Goal: Task Accomplishment & Management: Manage account settings

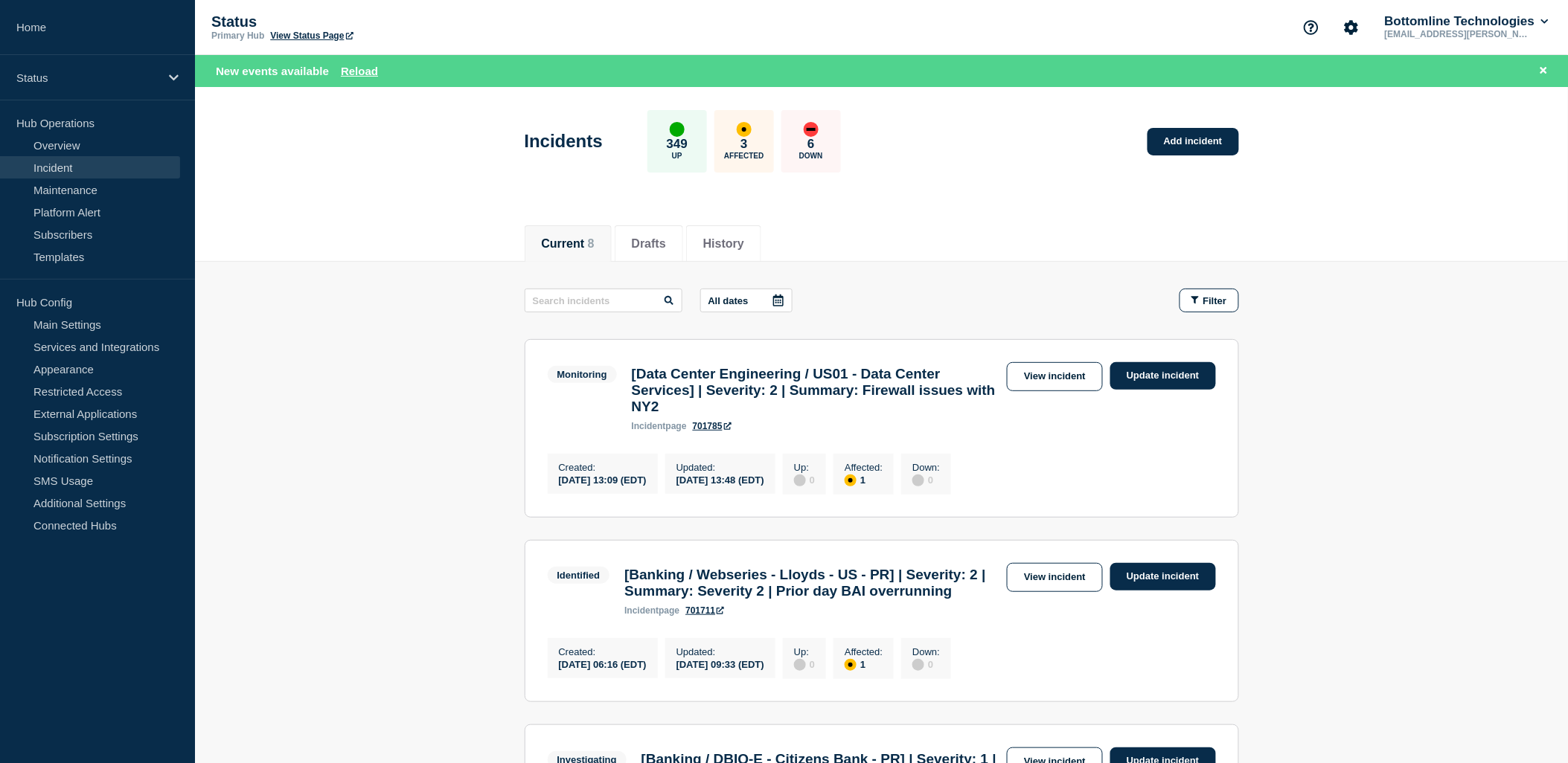
click at [1058, 382] on link "View incident" at bounding box center [1055, 376] width 96 height 29
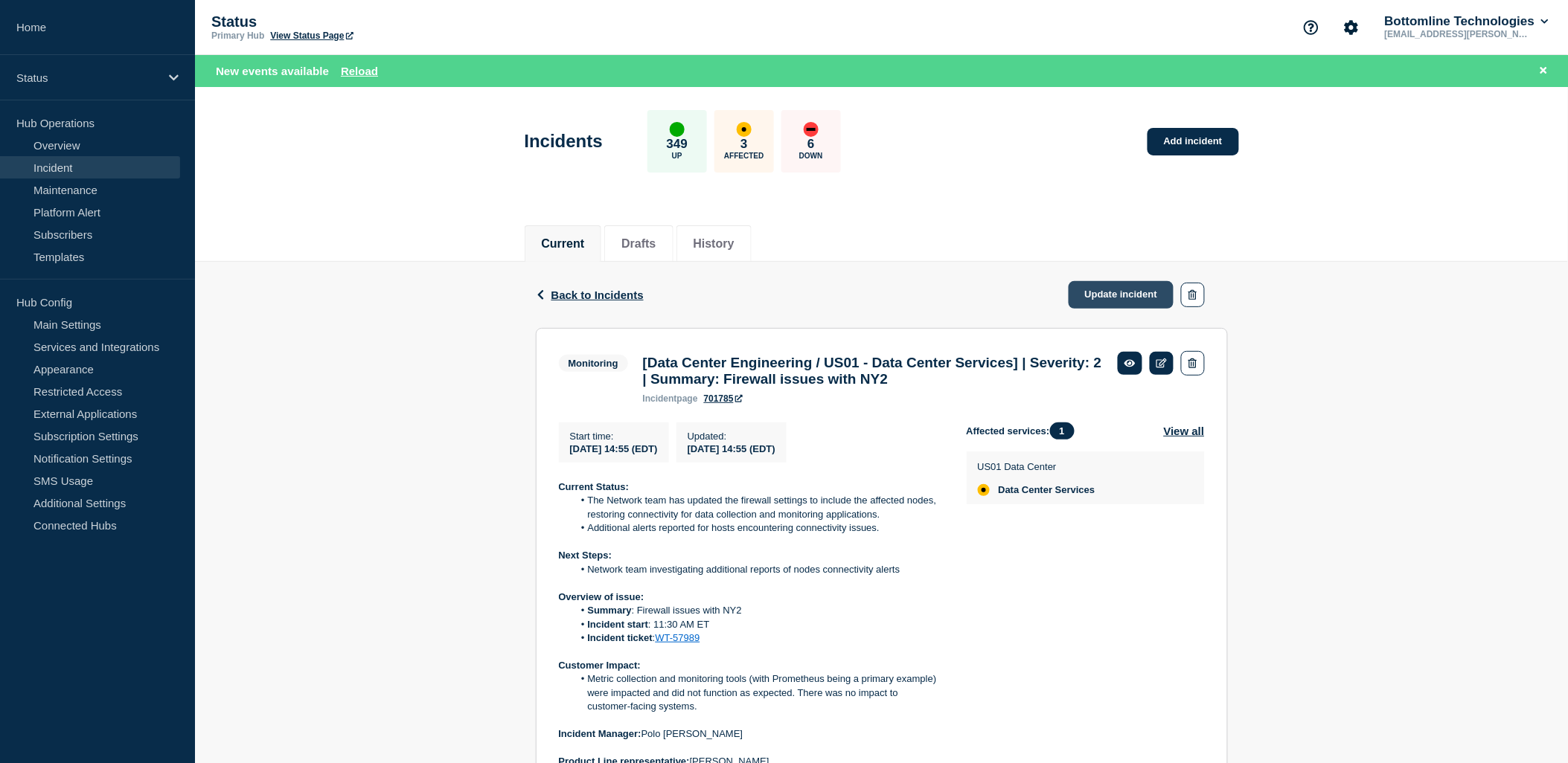
click at [1111, 295] on link "Update incident" at bounding box center [1121, 295] width 105 height 28
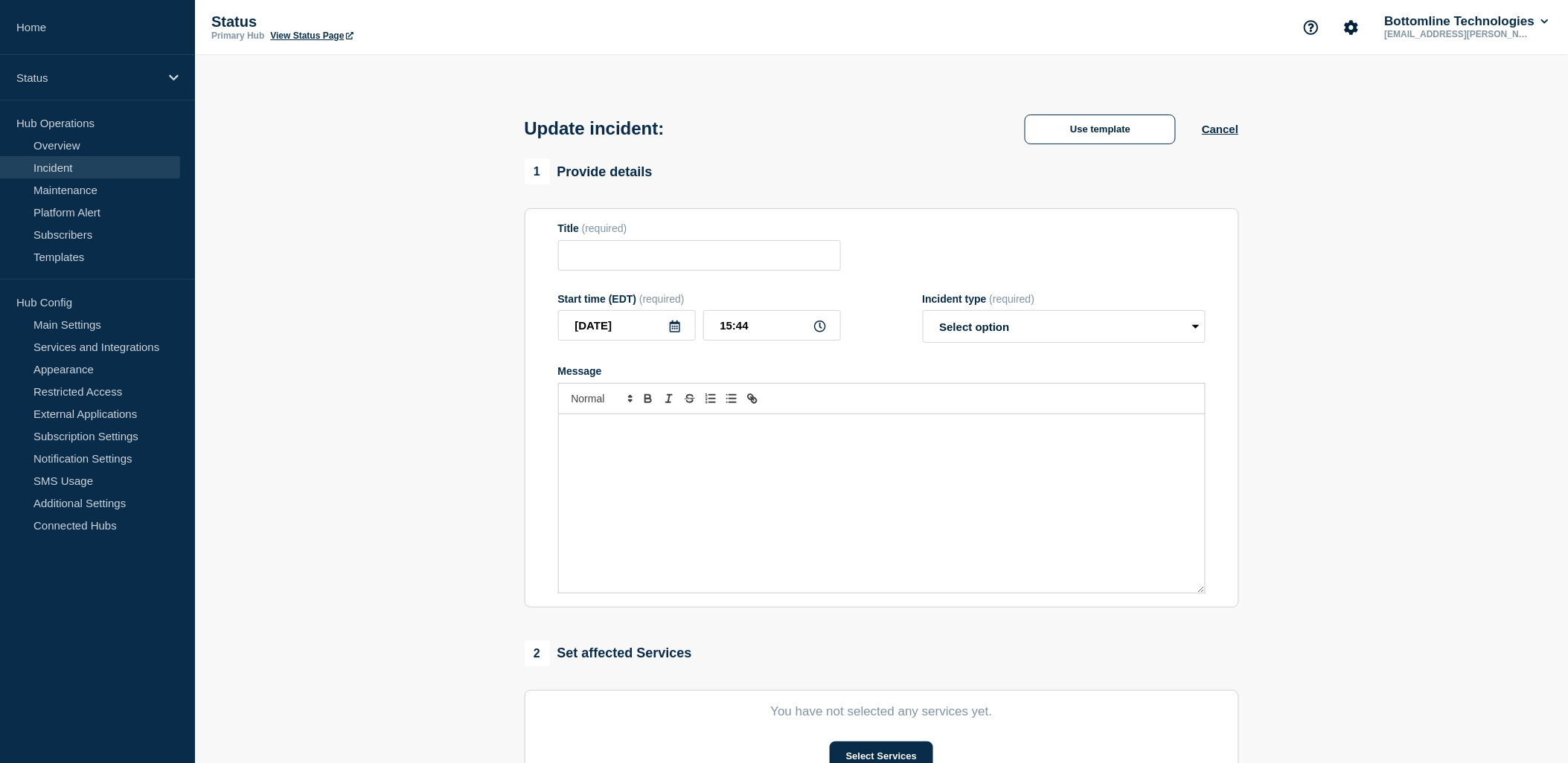
type input "[Data Center Engineering / US01 - Data Center Services] | Severity: 2 | Summary…"
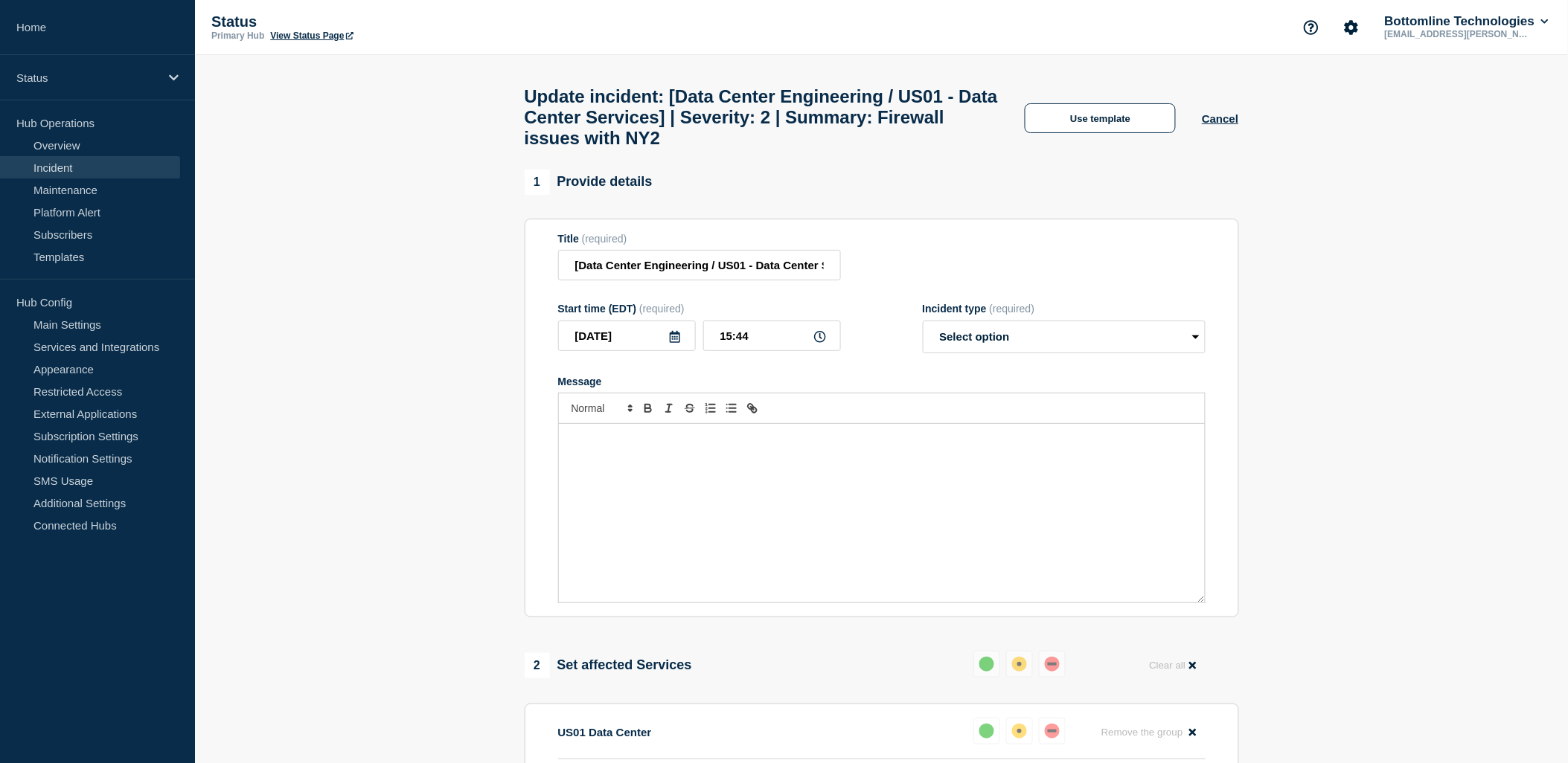
click at [1099, 143] on div "Update incident: [Data Center Engineering / US01 - Data Center Services] | Seve…" at bounding box center [881, 113] width 748 height 114
click at [1092, 119] on button "Use template" at bounding box center [1100, 118] width 151 height 30
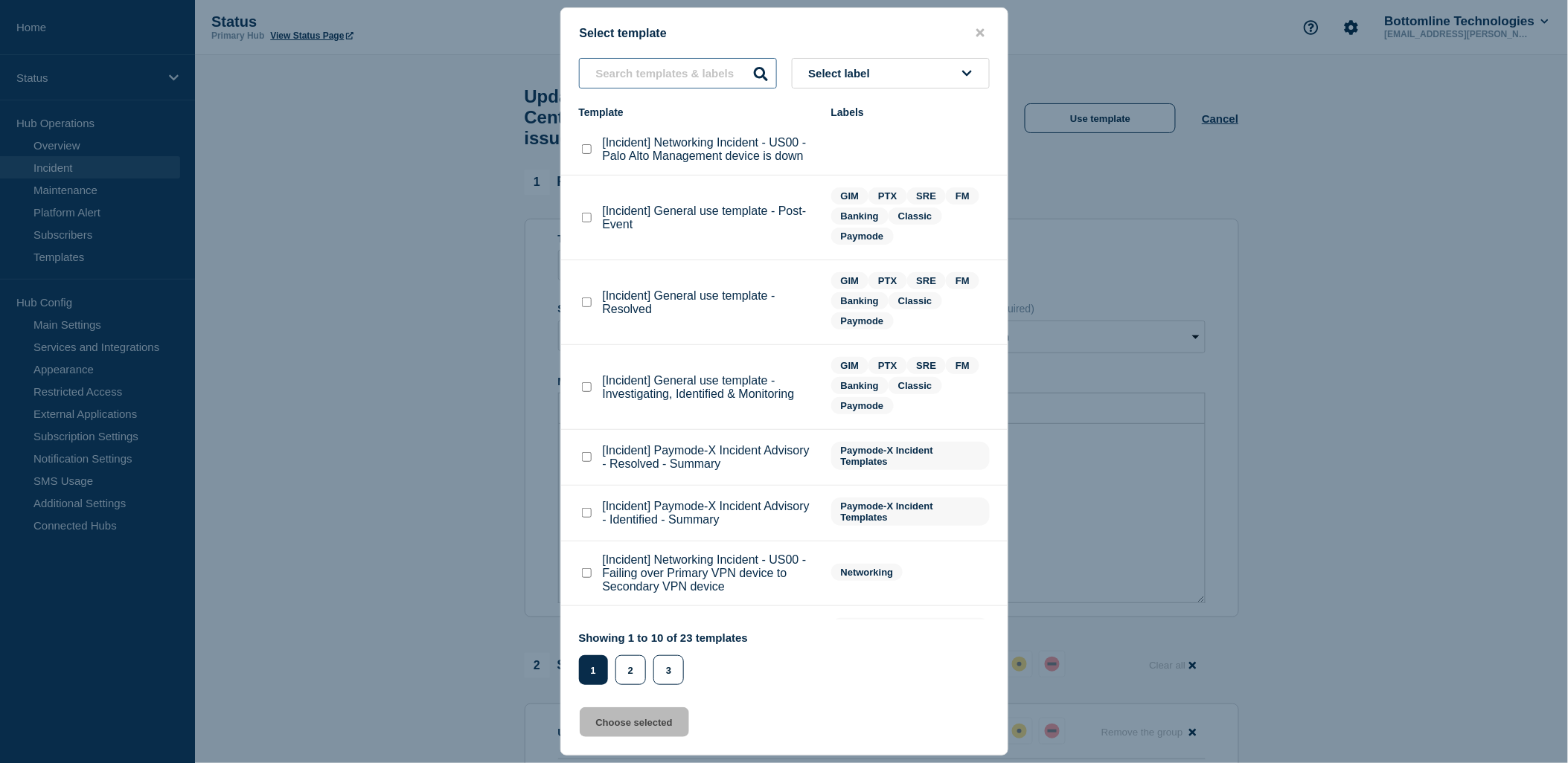
click at [664, 71] on input "text" at bounding box center [677, 73] width 197 height 30
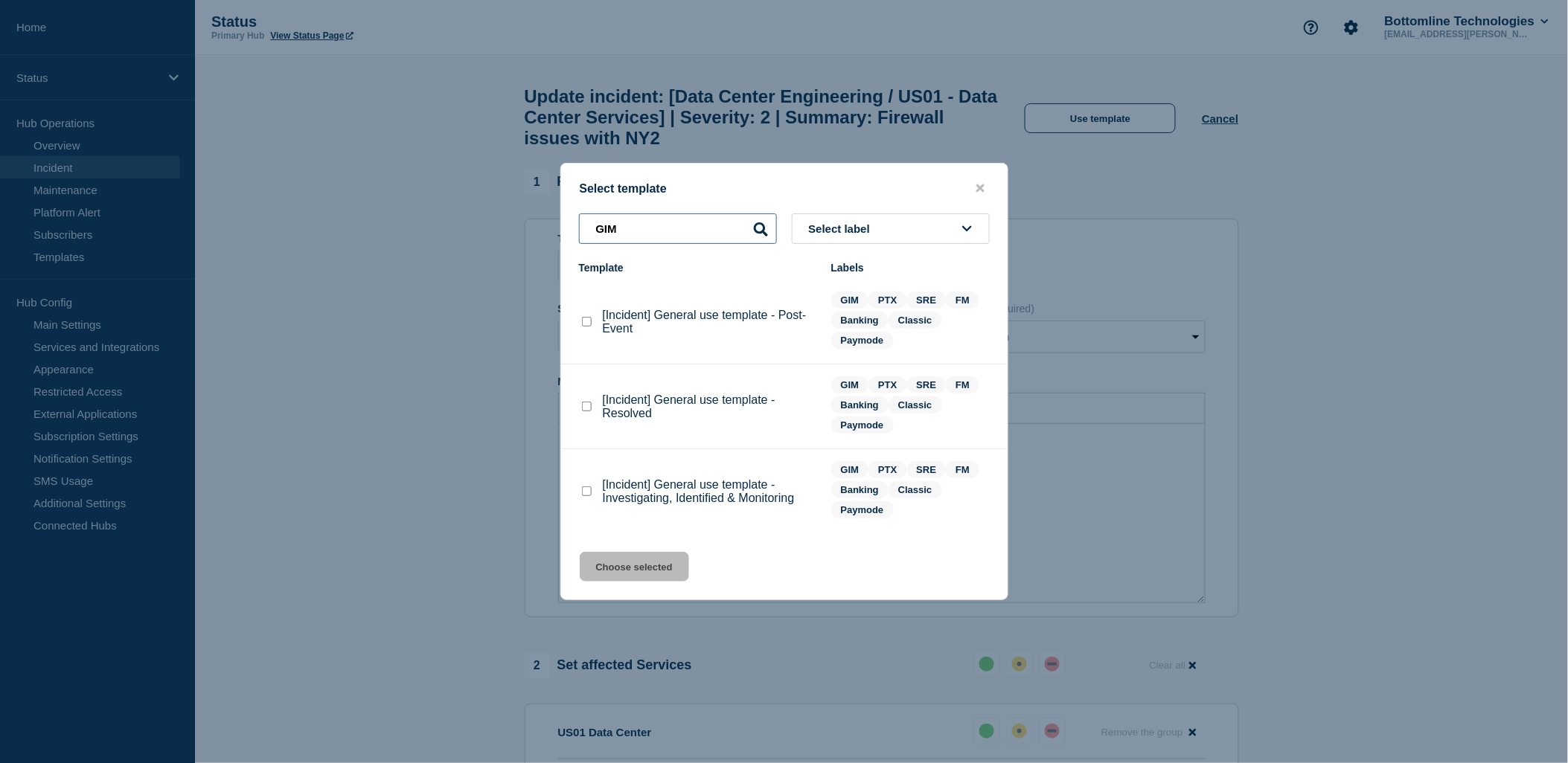
type input "GIM"
click at [590, 408] on checkbox"] "[Incident] General use template - Resolved checkbox" at bounding box center [586, 406] width 9 height 9
checkbox checkbox"] "true"
click at [629, 562] on button "Choose selected" at bounding box center [634, 566] width 110 height 30
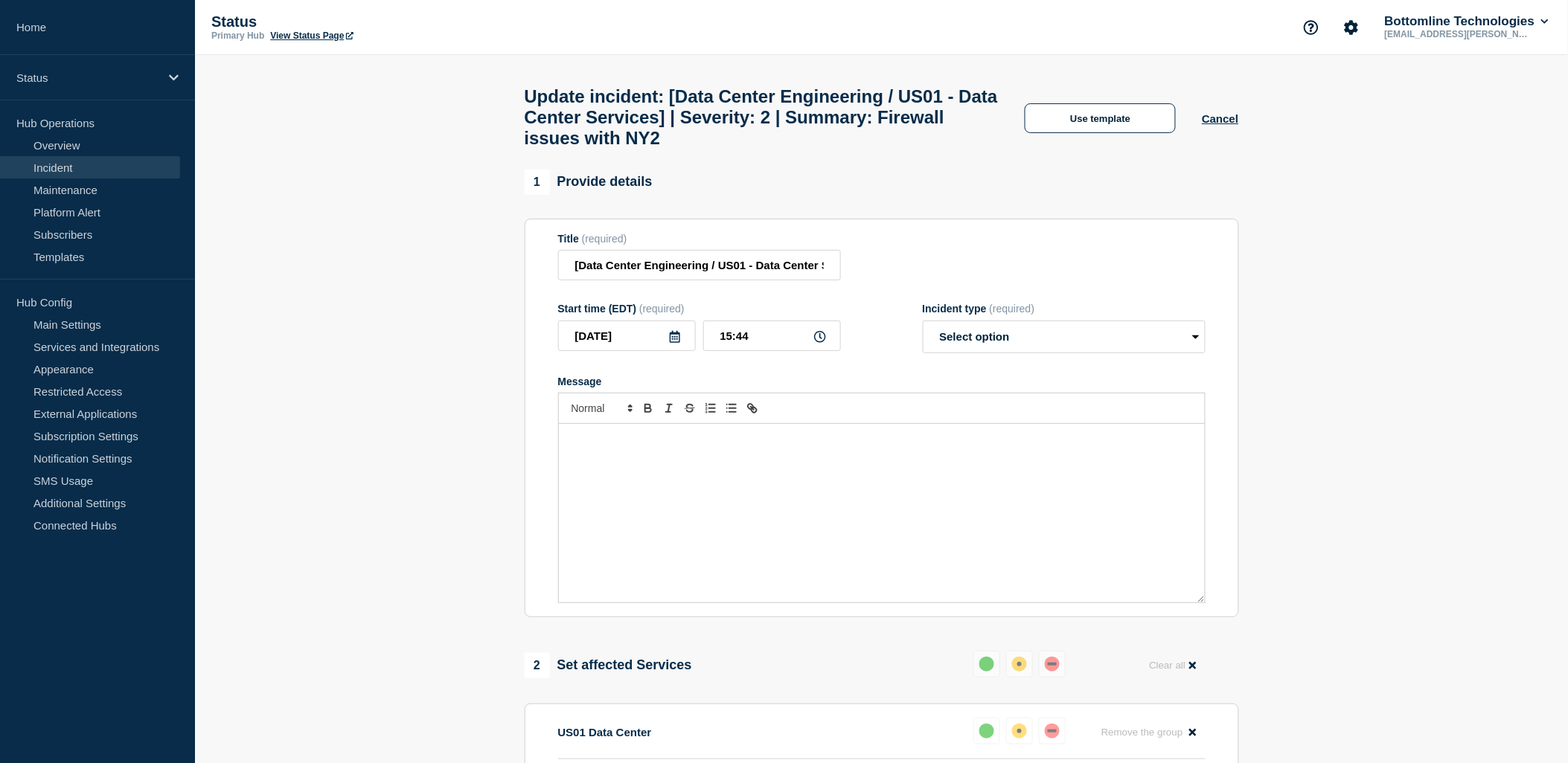
select select "resolved"
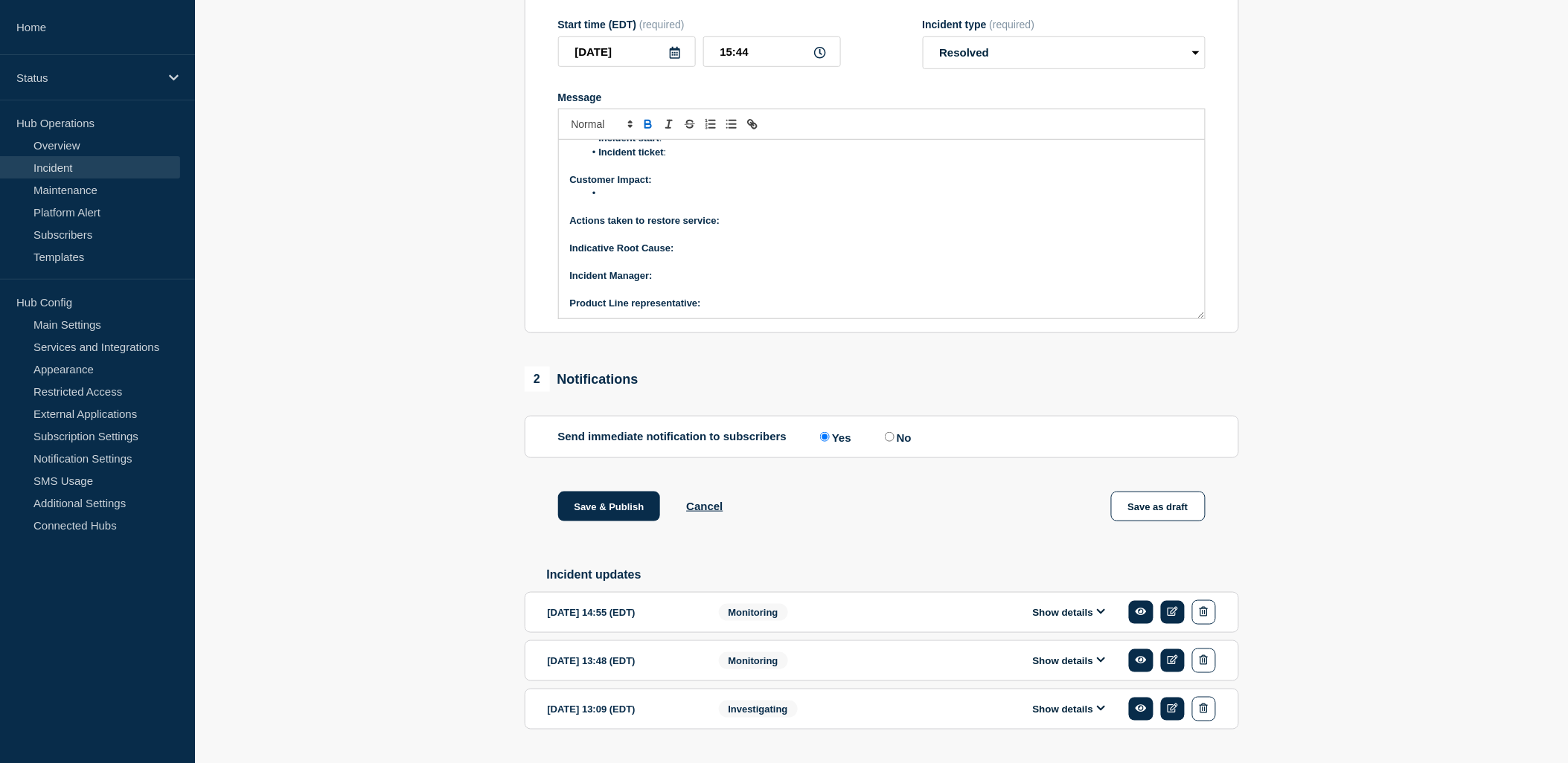
scroll to position [336, 0]
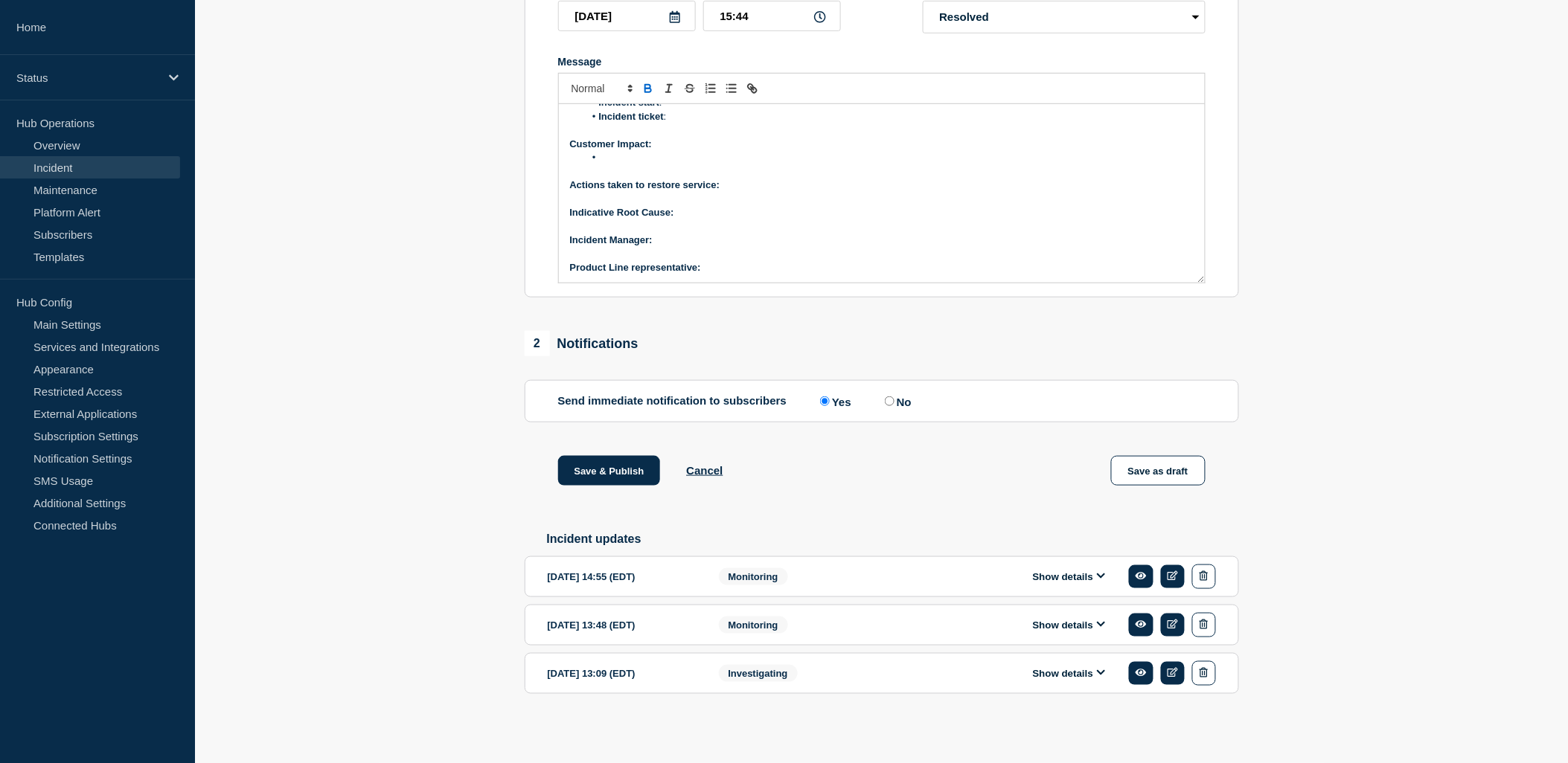
click at [1100, 574] on icon at bounding box center [1101, 576] width 9 height 9
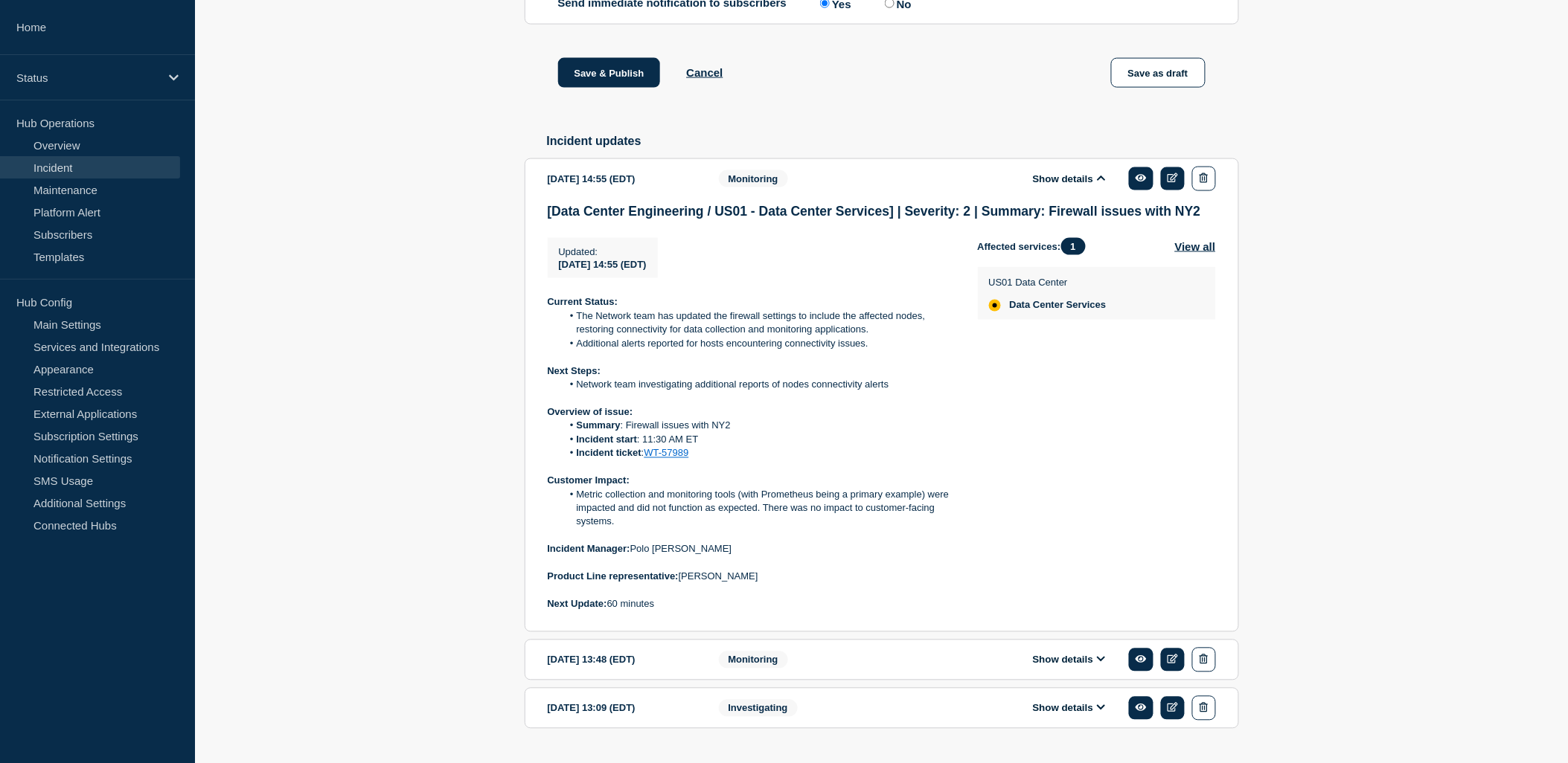
scroll to position [769, 0]
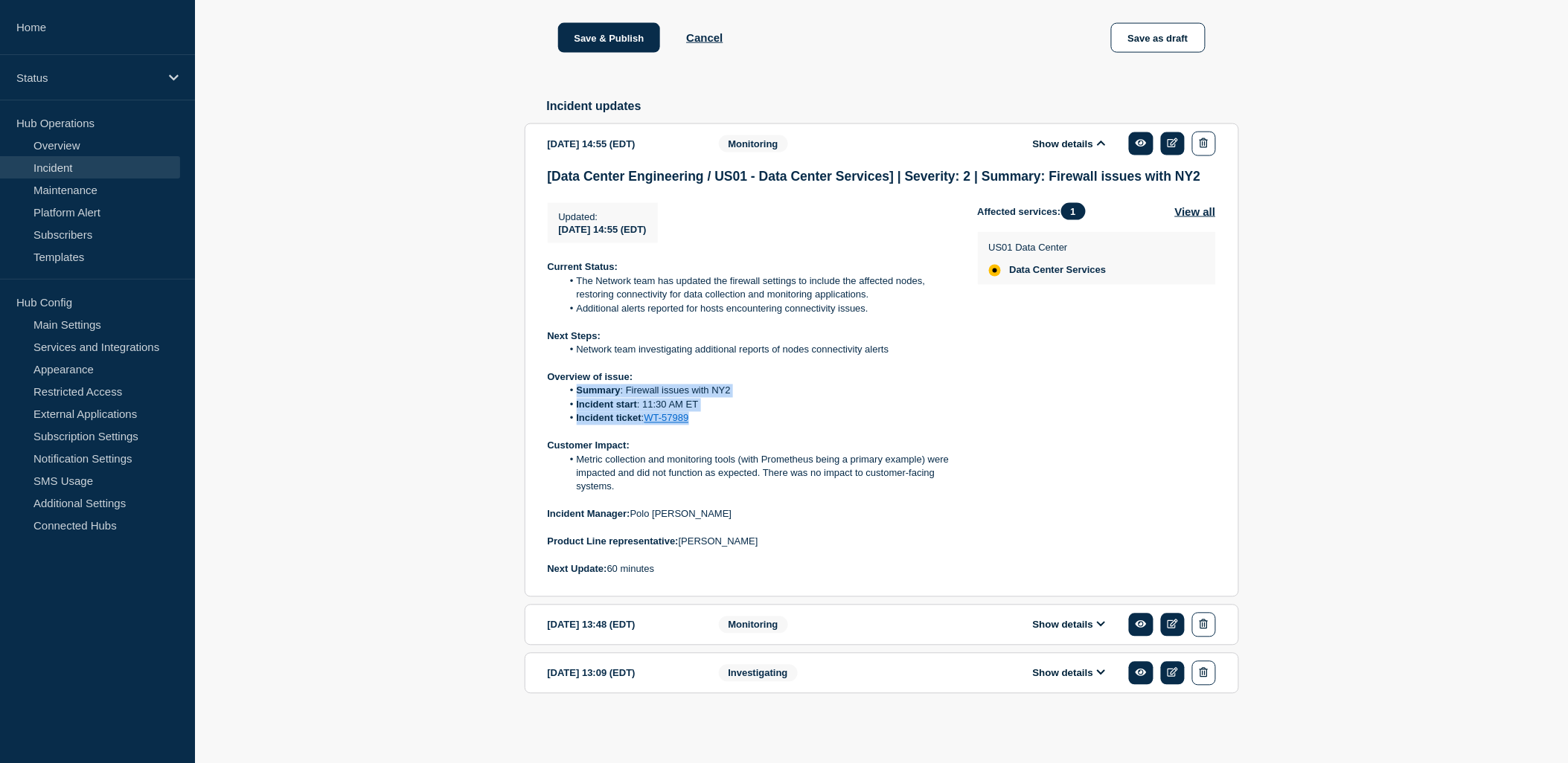
drag, startPoint x: 700, startPoint y: 423, endPoint x: 539, endPoint y: 389, distance: 164.6
click at [539, 389] on section "2025-08-19 14:55 (EDT) Show details Monitoring [Data Center Engineering / US01 …" at bounding box center [881, 361] width 714 height 474
copy ol "Summary : Firewall issues with NY2 Incident start : 11:30 AM ET Incident ticket…"
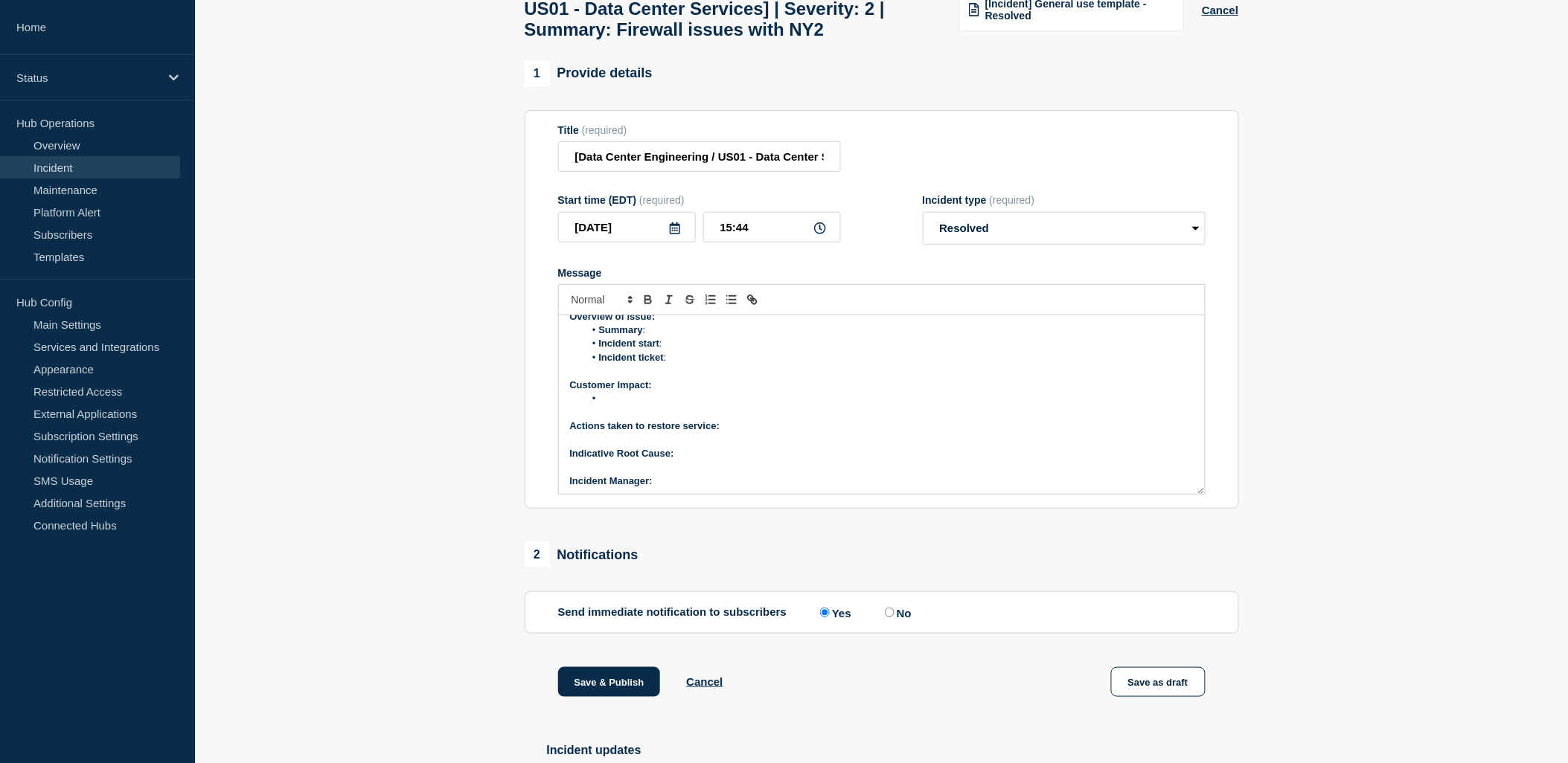
scroll to position [3, 0]
drag, startPoint x: 677, startPoint y: 422, endPoint x: 597, endPoint y: 388, distance: 86.9
click at [597, 388] on ol "Summary : Incident start : Incident ticket :" at bounding box center [882, 397] width 624 height 41
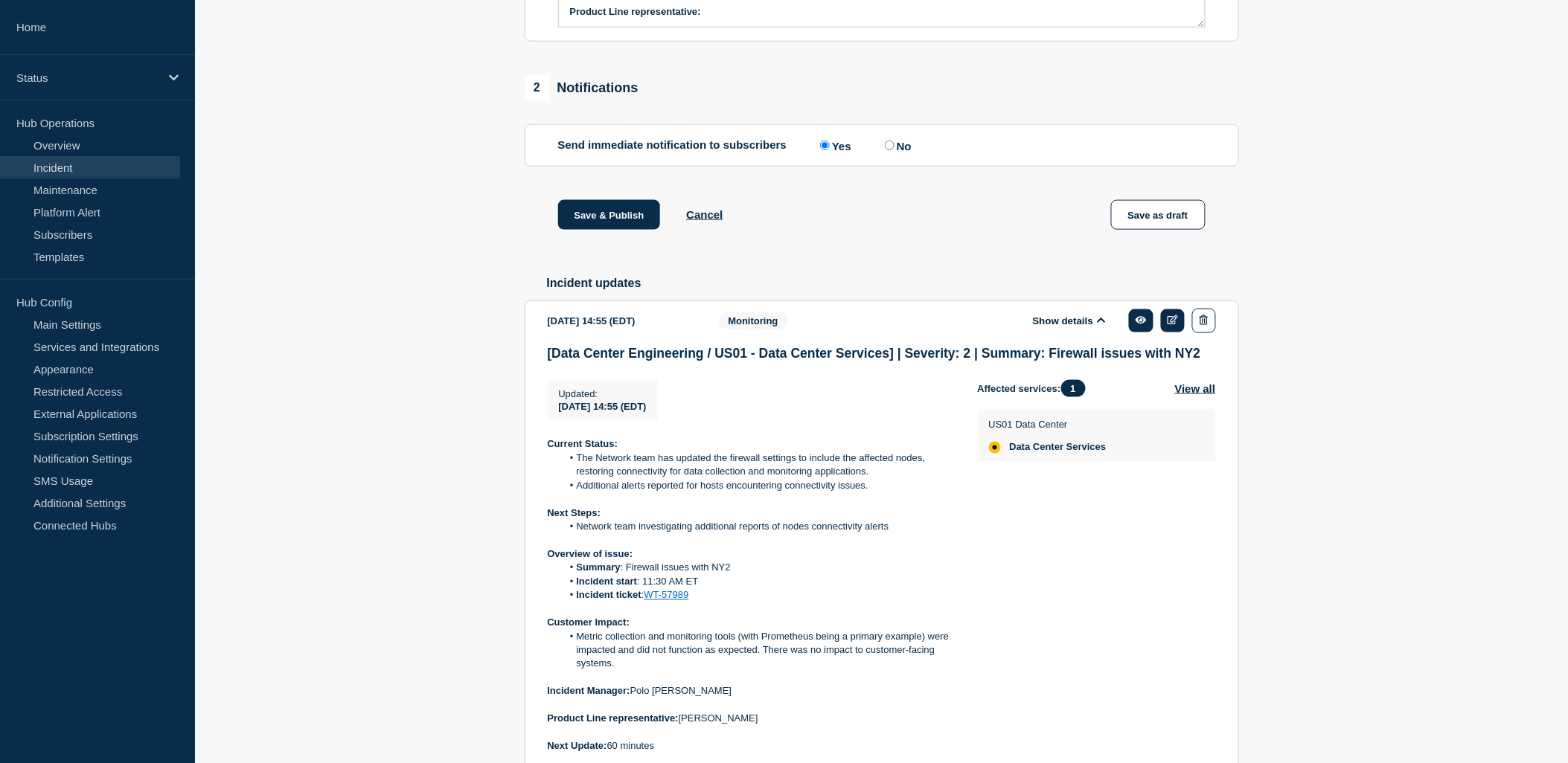
scroll to position [604, 0]
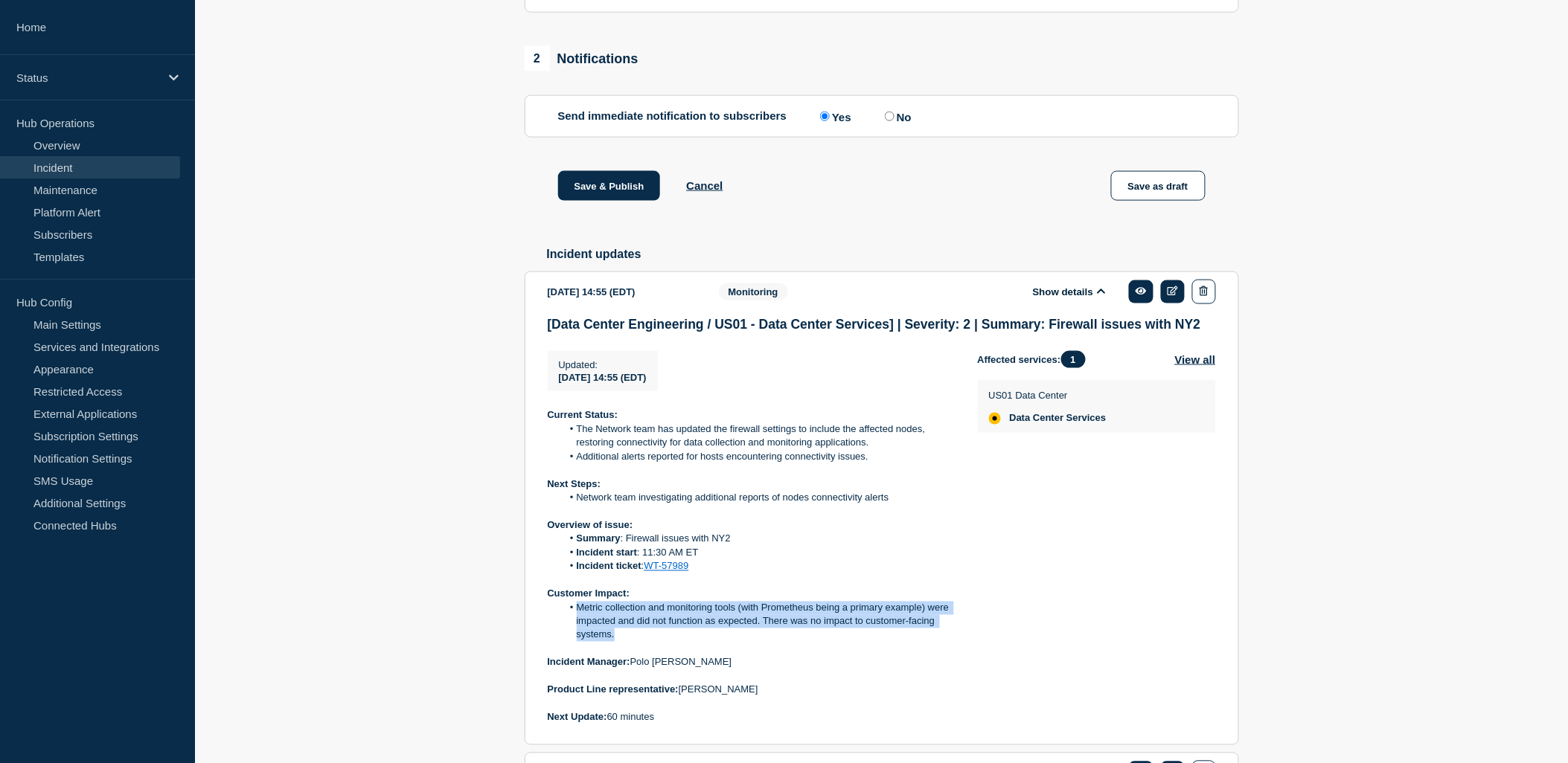
drag, startPoint x: 622, startPoint y: 660, endPoint x: 573, endPoint y: 626, distance: 59.6
click at [573, 626] on li "Metric collection and monitoring tools (with Prometheus being a primary example…" at bounding box center [758, 622] width 392 height 41
copy li "Metric collection and monitoring tools (with Prometheus being a primary example…"
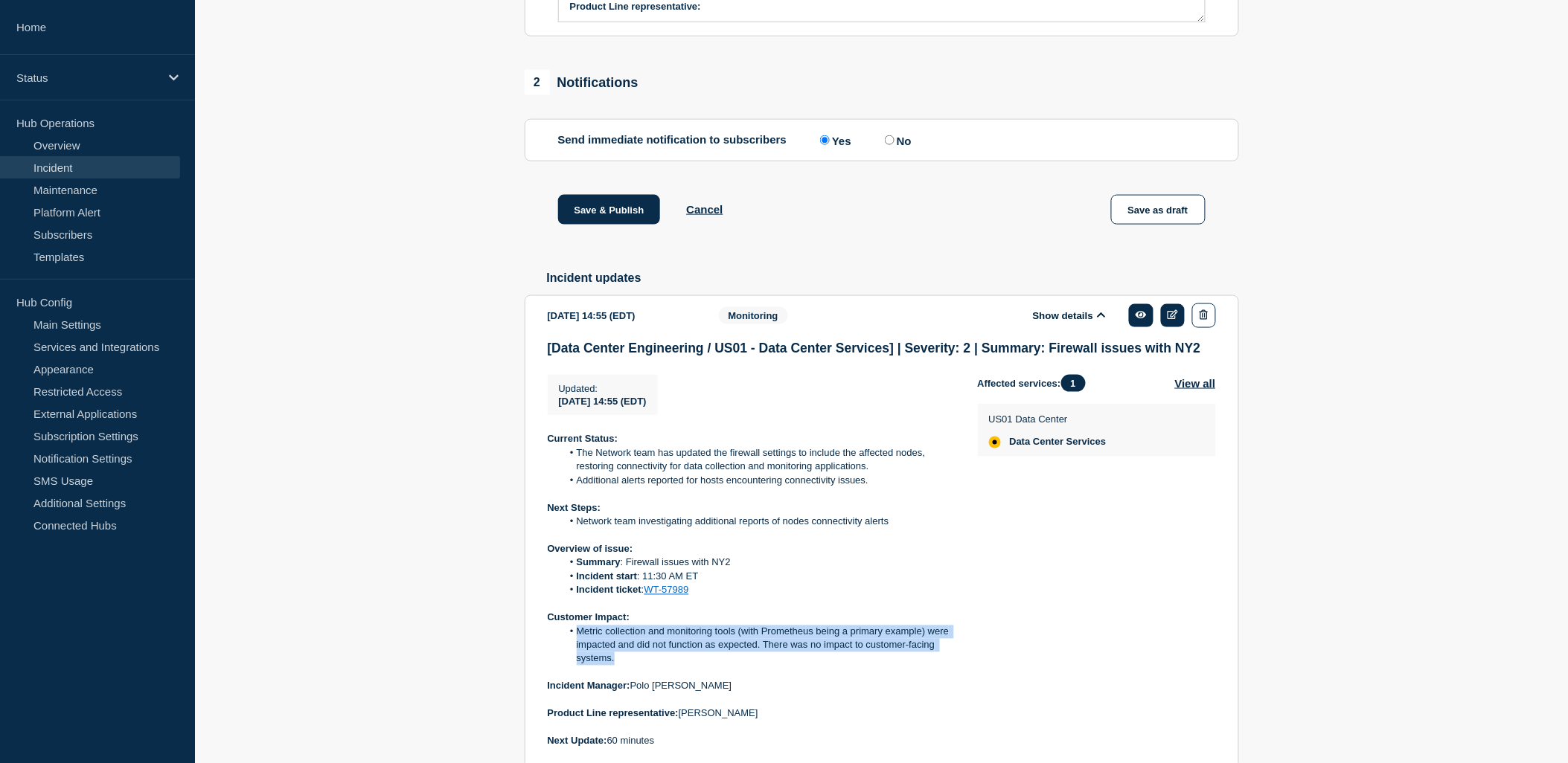
scroll to position [109, 0]
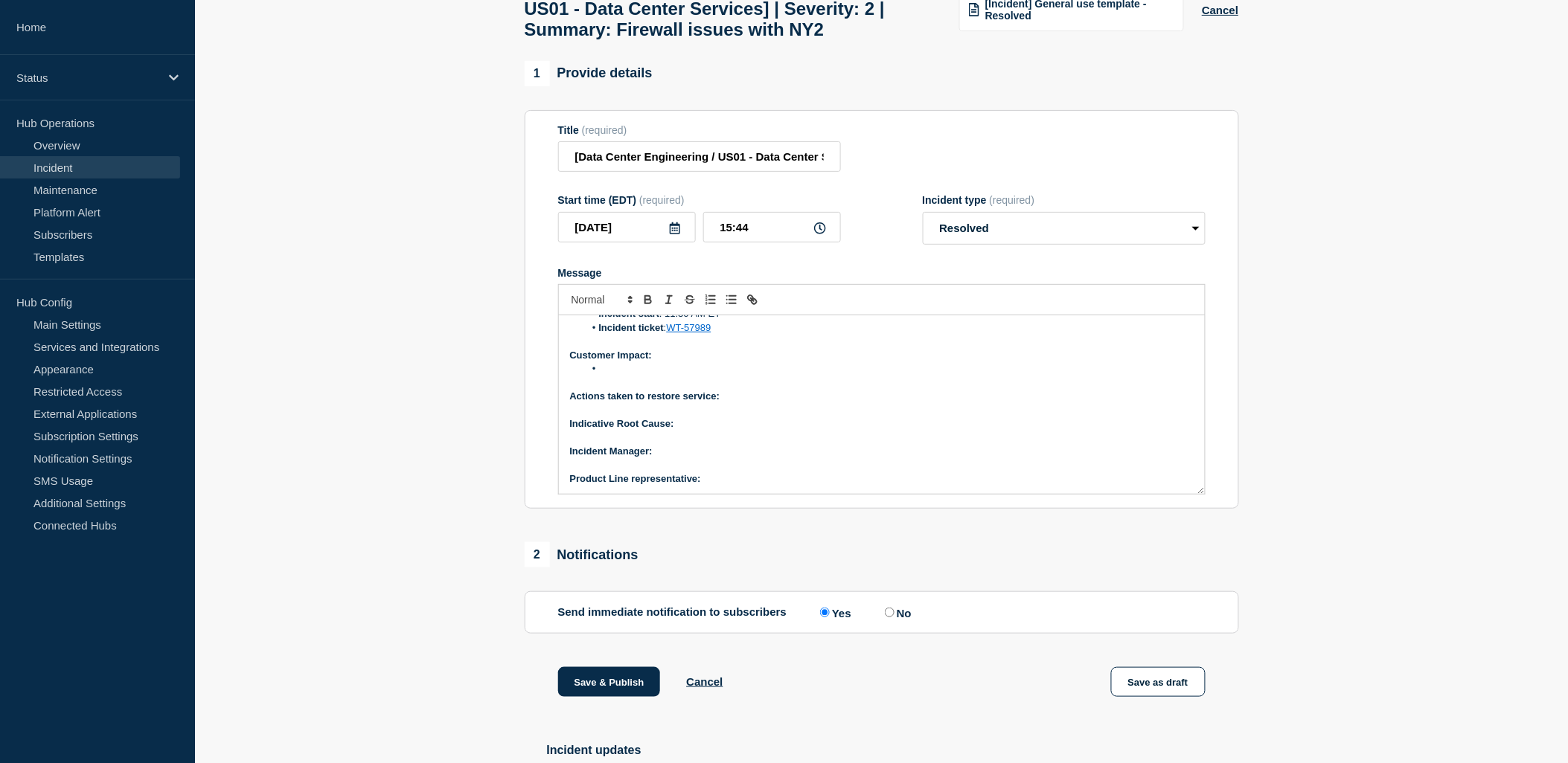
click at [613, 376] on li "Message" at bounding box center [889, 369] width 609 height 14
paste div "Message"
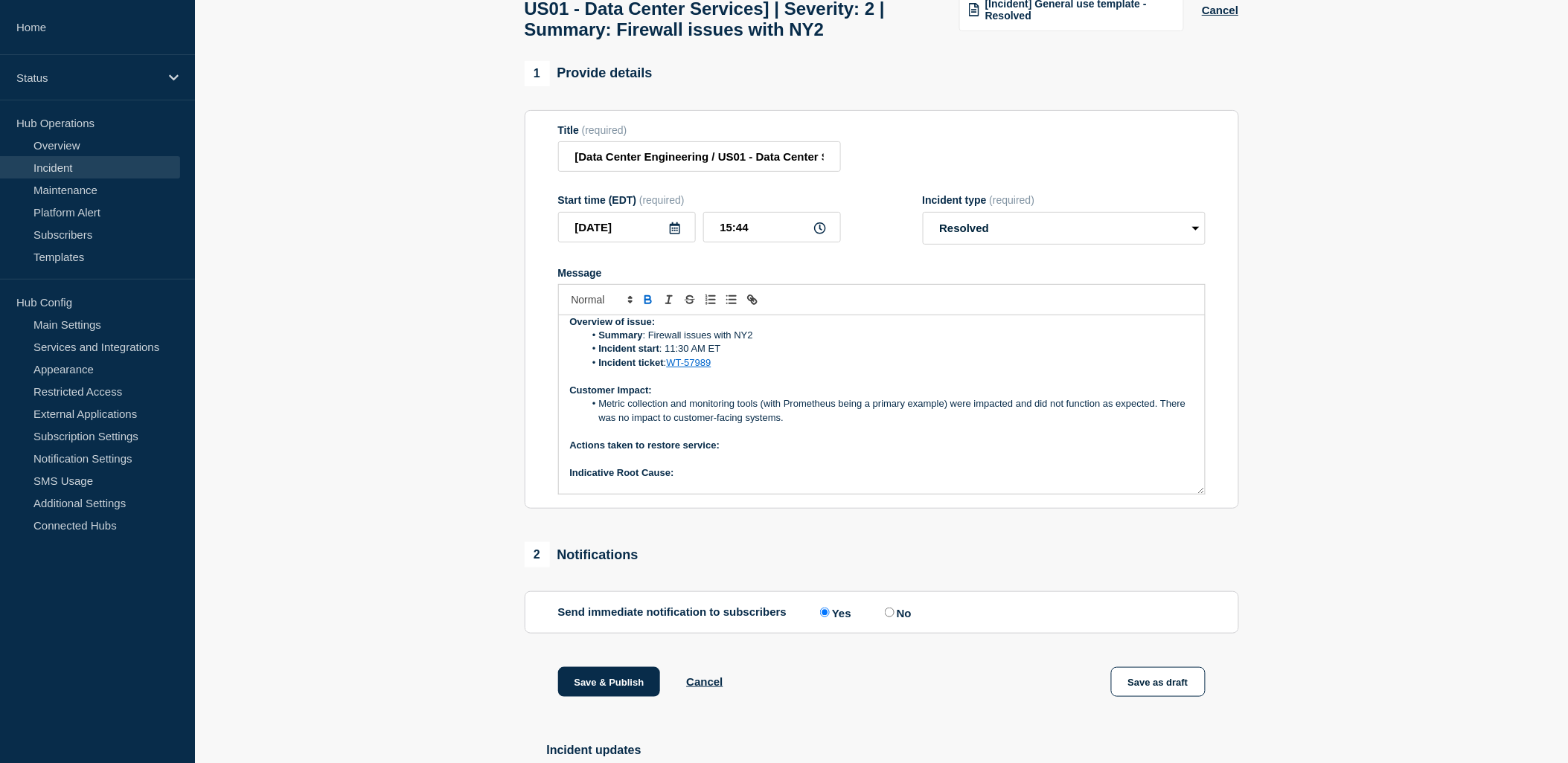
scroll to position [100, 0]
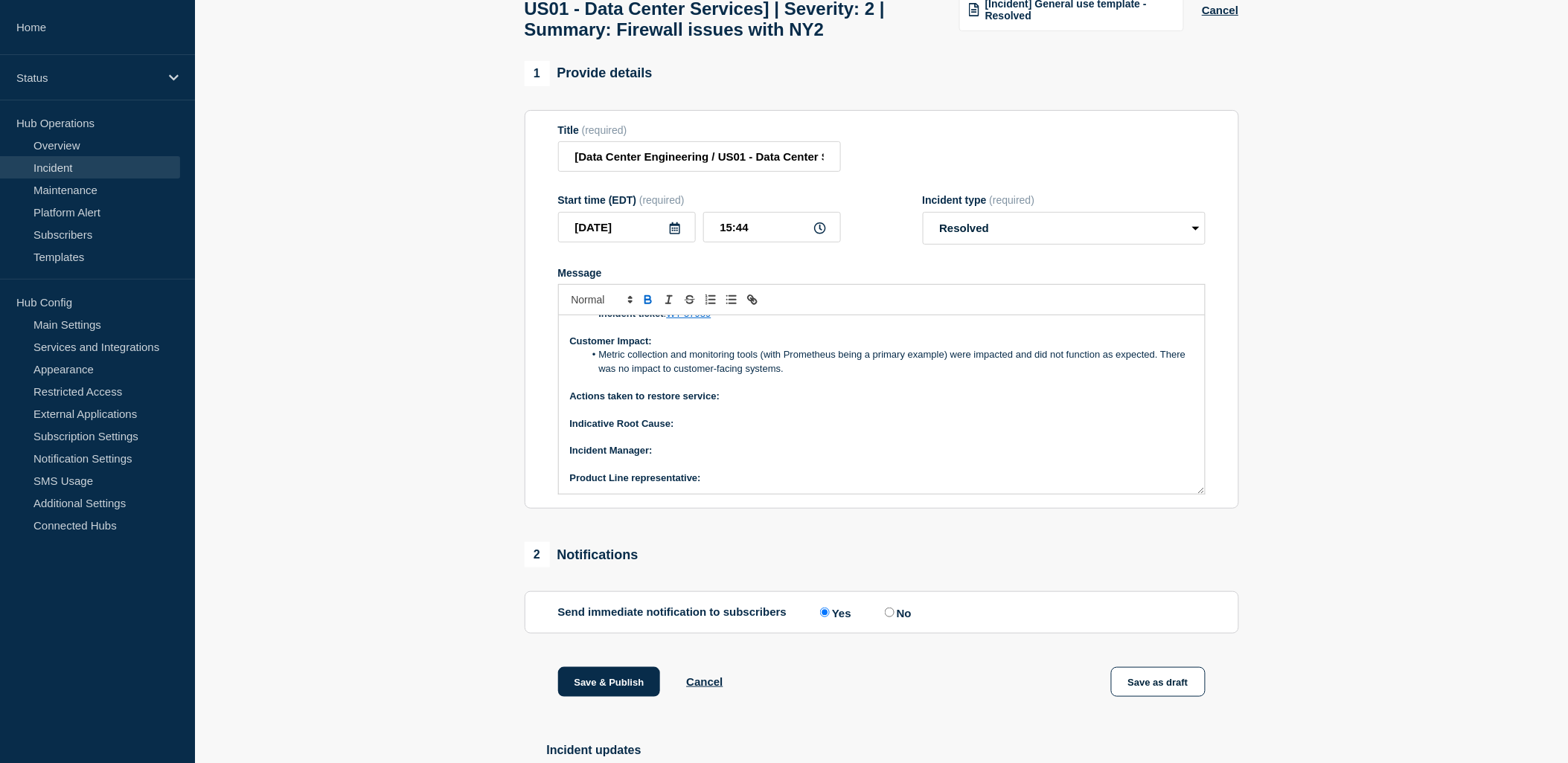
click at [693, 431] on p "Indicative Root Cause:" at bounding box center [882, 423] width 624 height 14
drag, startPoint x: 702, startPoint y: 434, endPoint x: 677, endPoint y: 433, distance: 25.0
click at [677, 431] on p "Indicative Root Cause: TBD" at bounding box center [882, 423] width 624 height 14
click at [648, 306] on icon "Toggle bold text" at bounding box center [648, 300] width 14 height 14
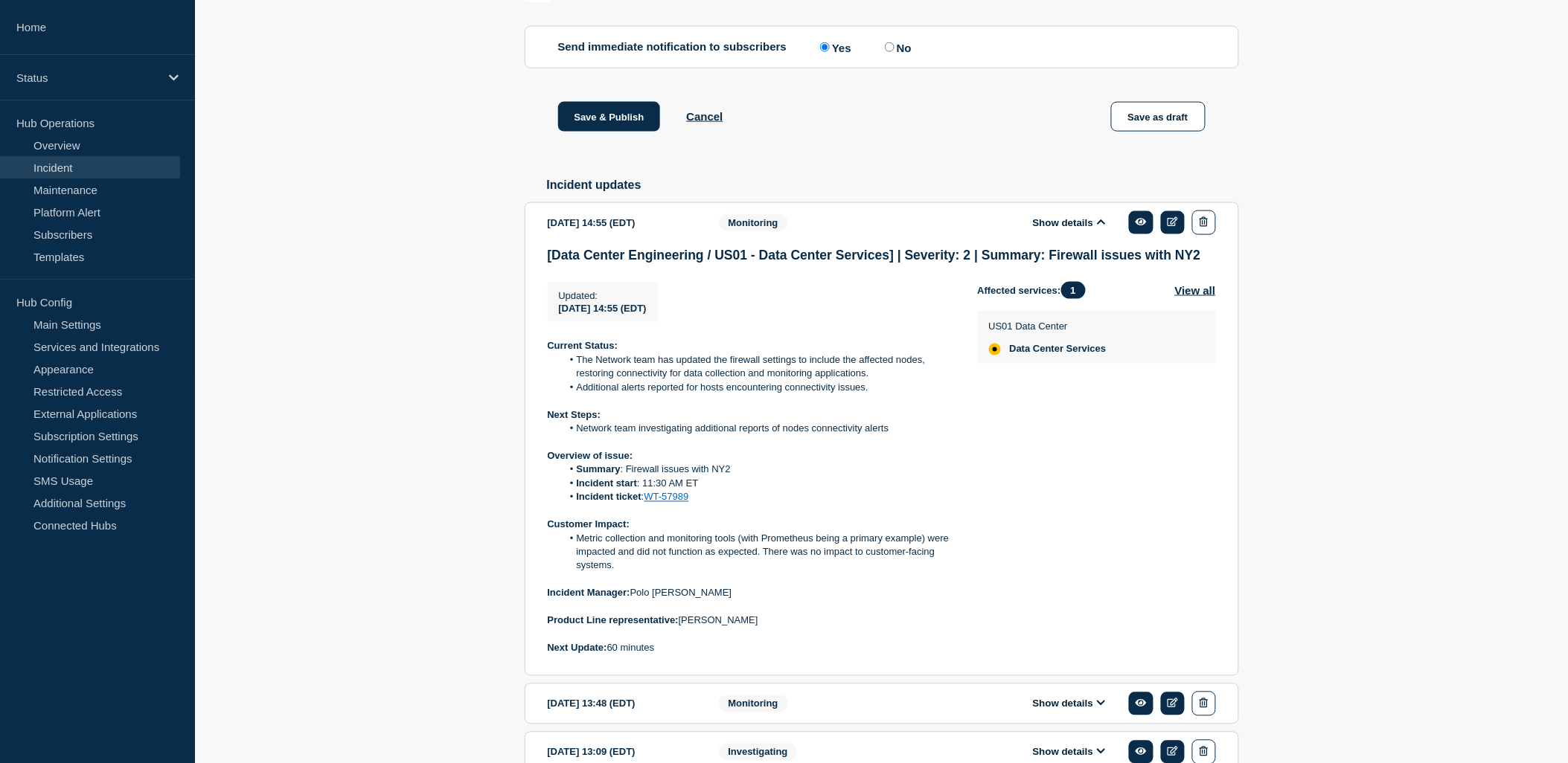
scroll to position [769, 0]
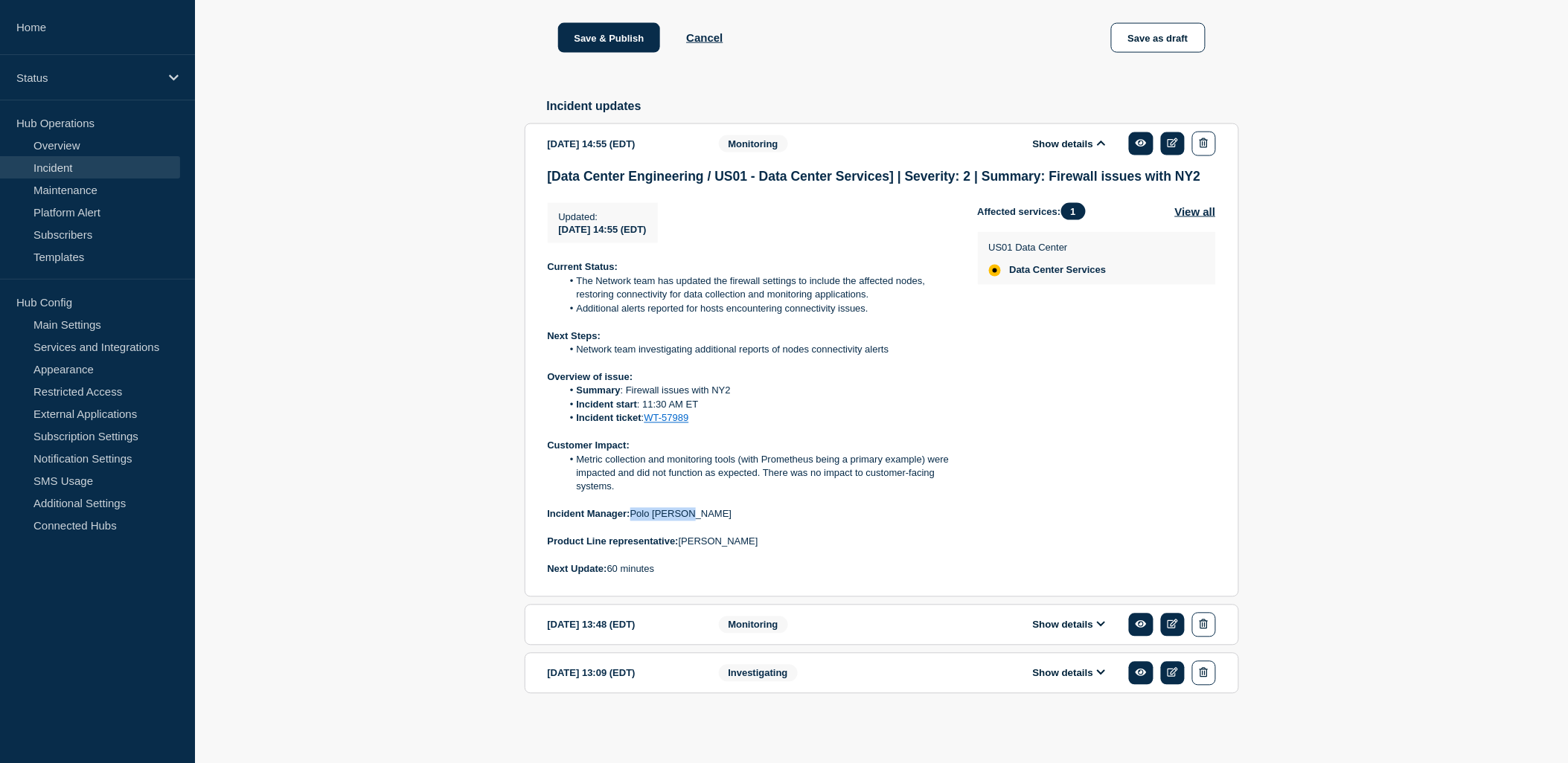
drag, startPoint x: 695, startPoint y: 517, endPoint x: 634, endPoint y: 518, distance: 61.0
click at [634, 518] on p "Incident Manager: Polo Maramba" at bounding box center [750, 515] width 406 height 14
copy p "Polo [PERSON_NAME]"
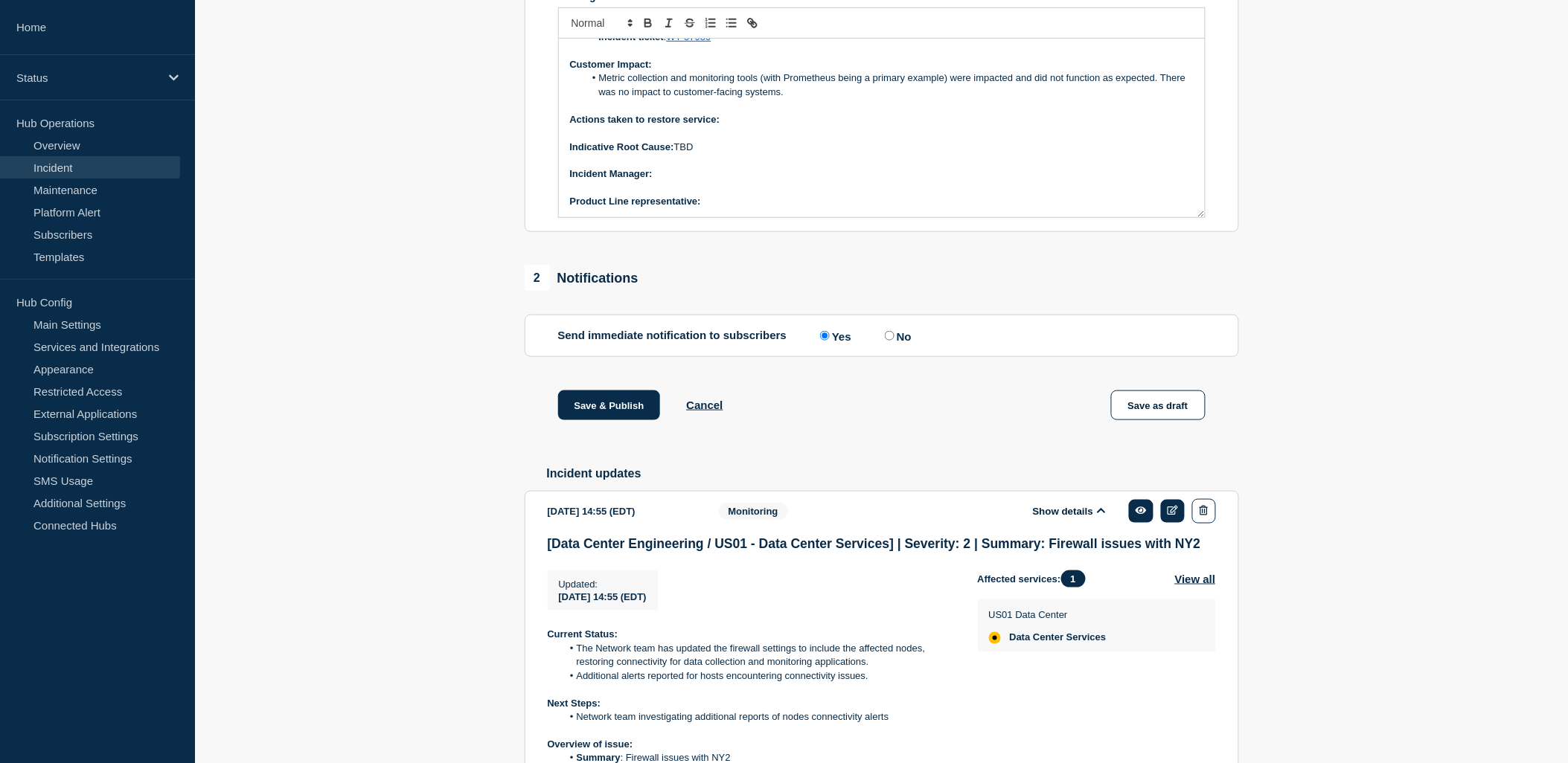
scroll to position [191, 0]
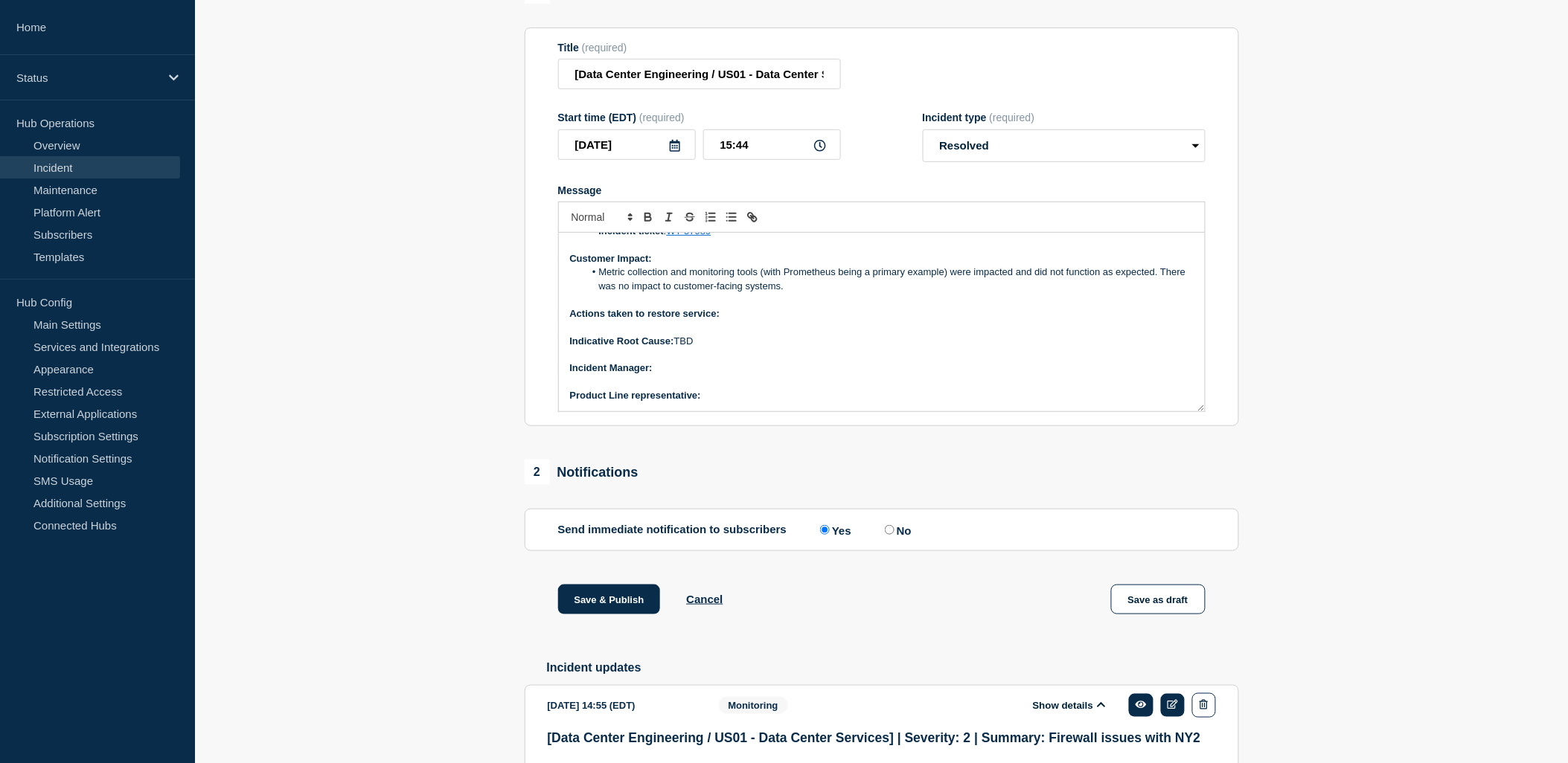
click at [700, 375] on p "﻿Incident Manager:" at bounding box center [882, 368] width 624 height 14
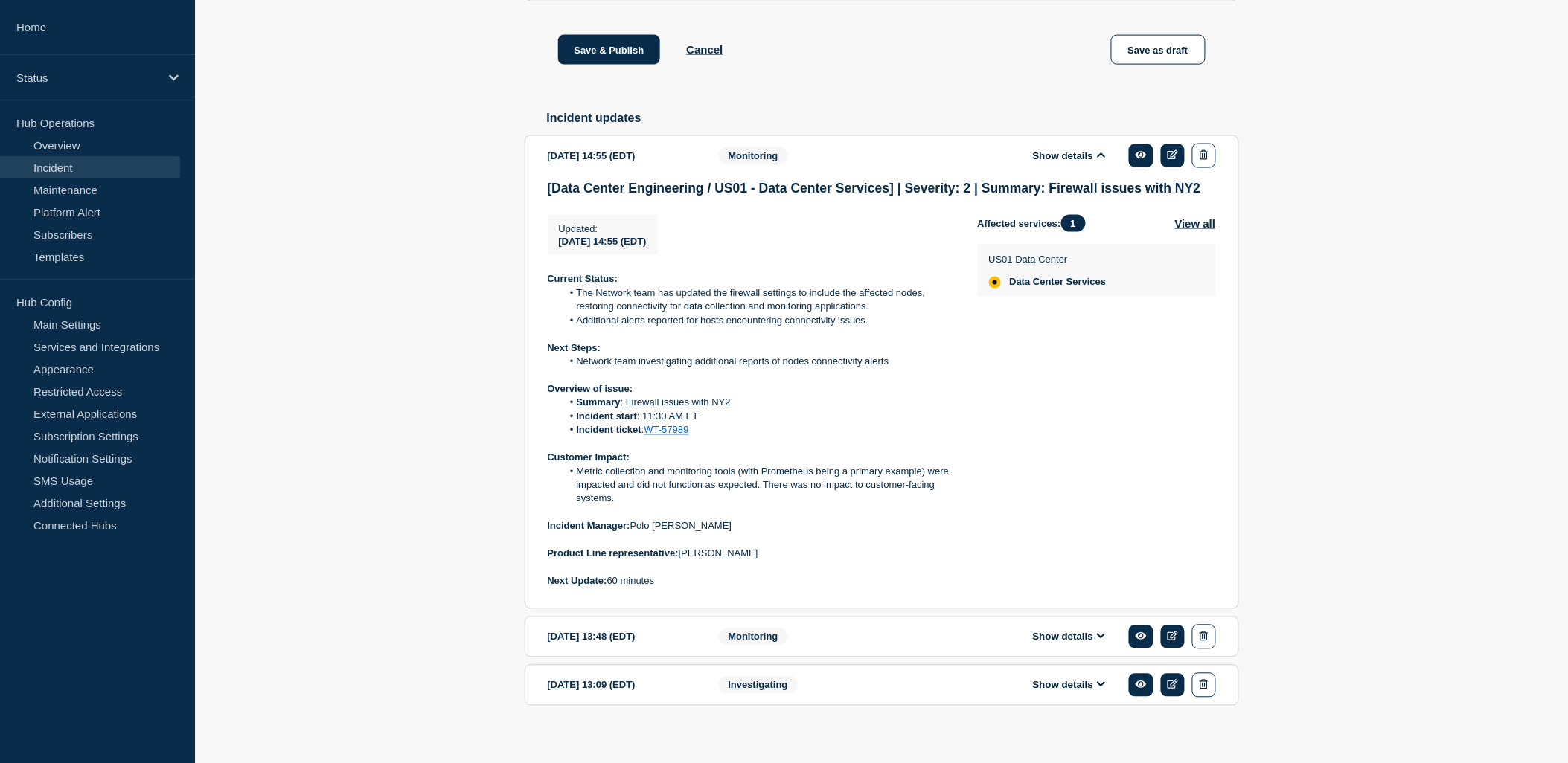
scroll to position [769, 0]
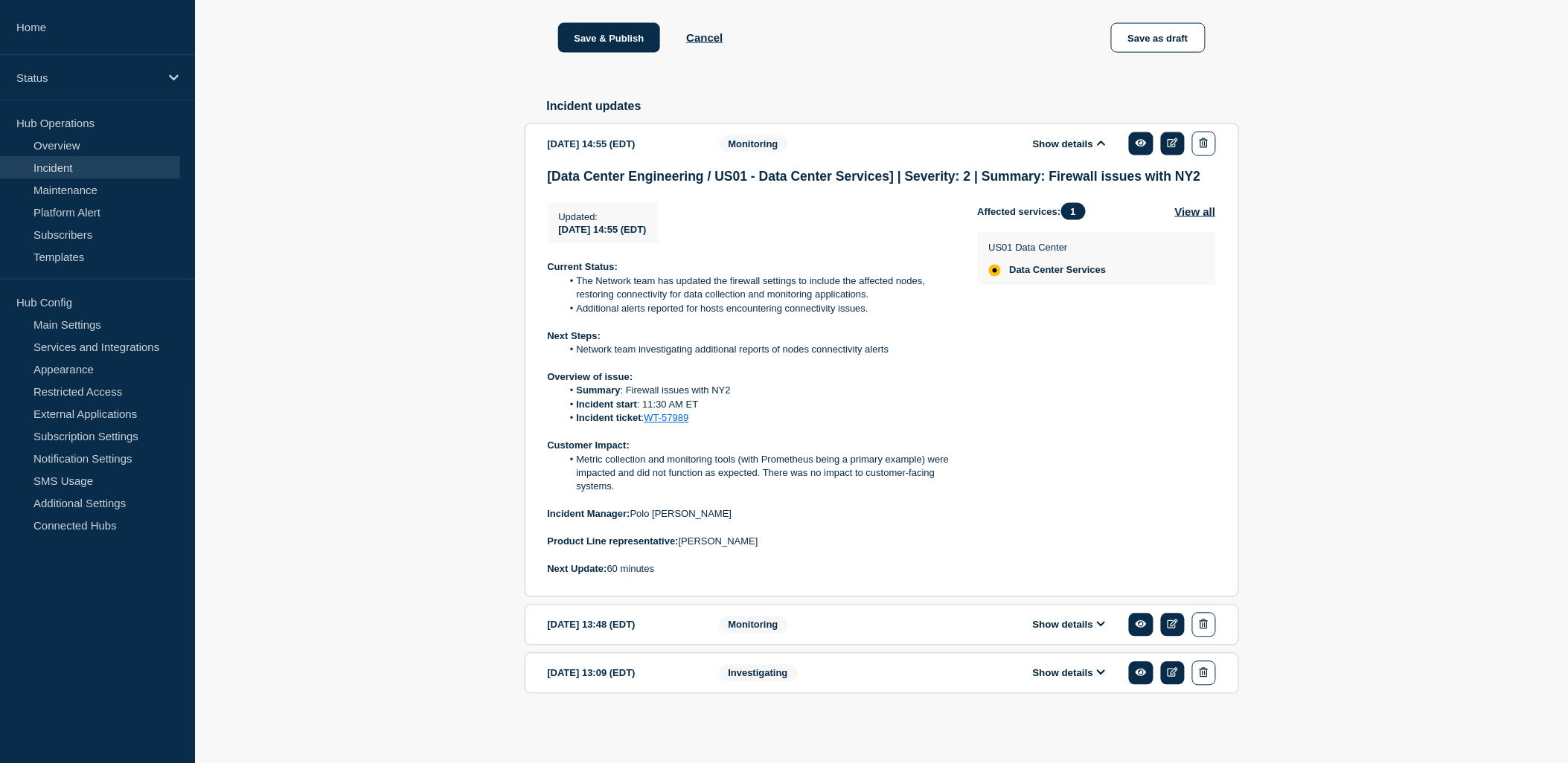
drag, startPoint x: 737, startPoint y: 539, endPoint x: 726, endPoint y: 535, distance: 11.7
click at [726, 535] on p at bounding box center [750, 529] width 406 height 14
click at [776, 558] on p at bounding box center [750, 556] width 406 height 14
drag, startPoint x: 757, startPoint y: 553, endPoint x: 681, endPoint y: 546, distance: 76.3
click at [681, 546] on div "Current Status: The Network team has updated the firewall settings to include t…" at bounding box center [750, 419] width 406 height 316
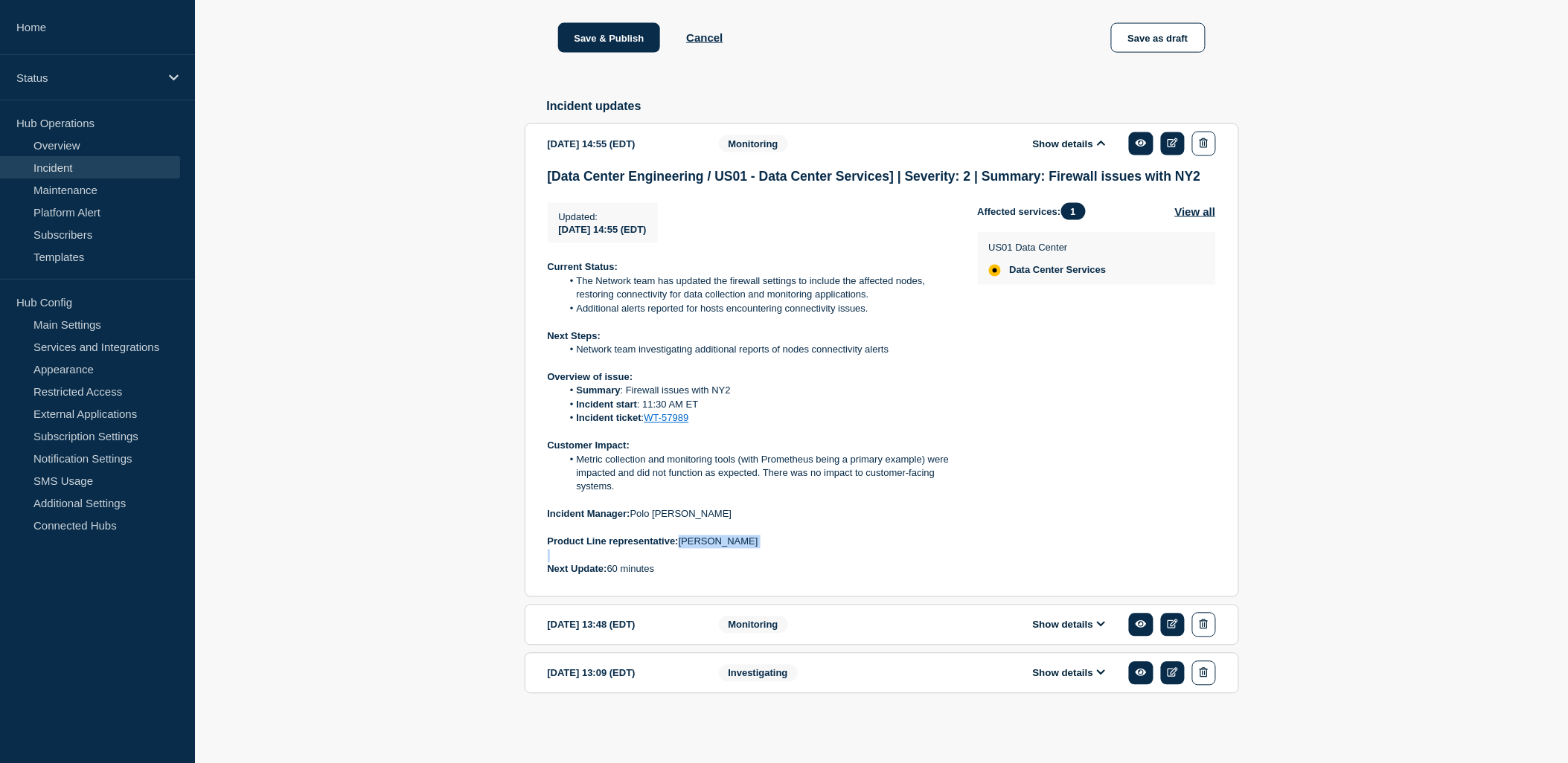
copy p "[PERSON_NAME]"
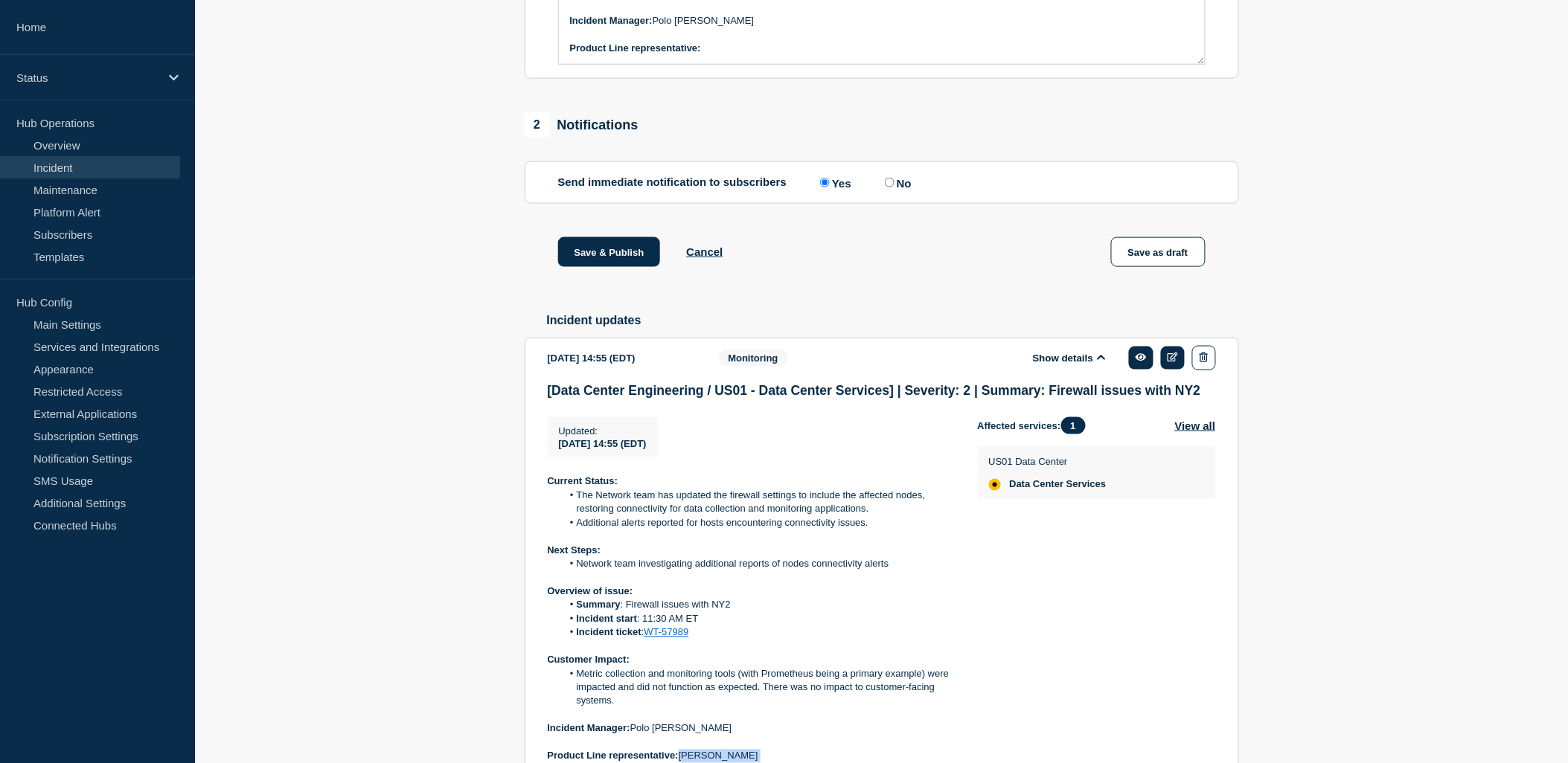
scroll to position [357, 0]
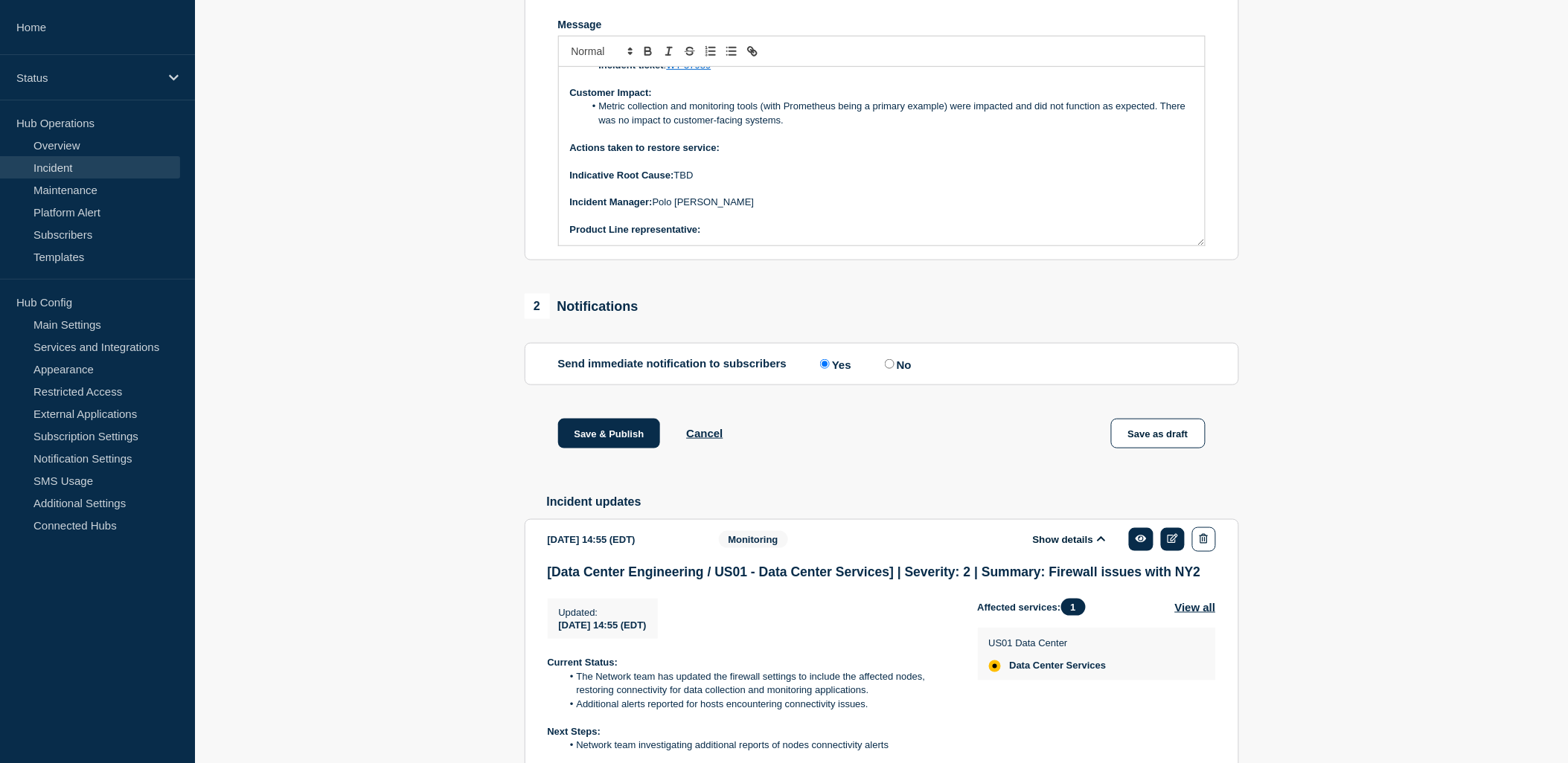
click at [770, 223] on p "Message" at bounding box center [882, 216] width 624 height 14
click at [757, 236] on p "Product Line representative:" at bounding box center [882, 230] width 624 height 14
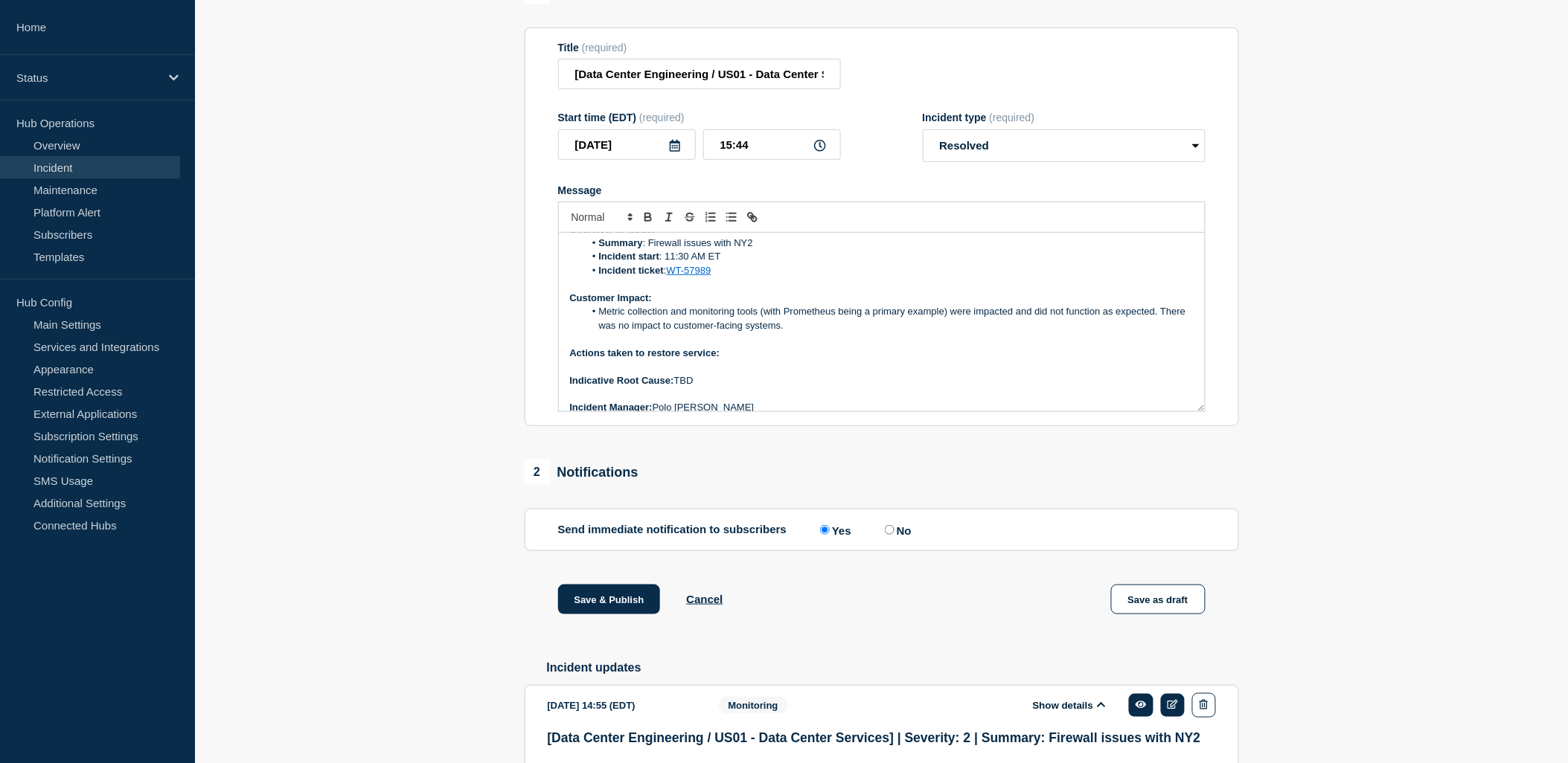
scroll to position [0, 0]
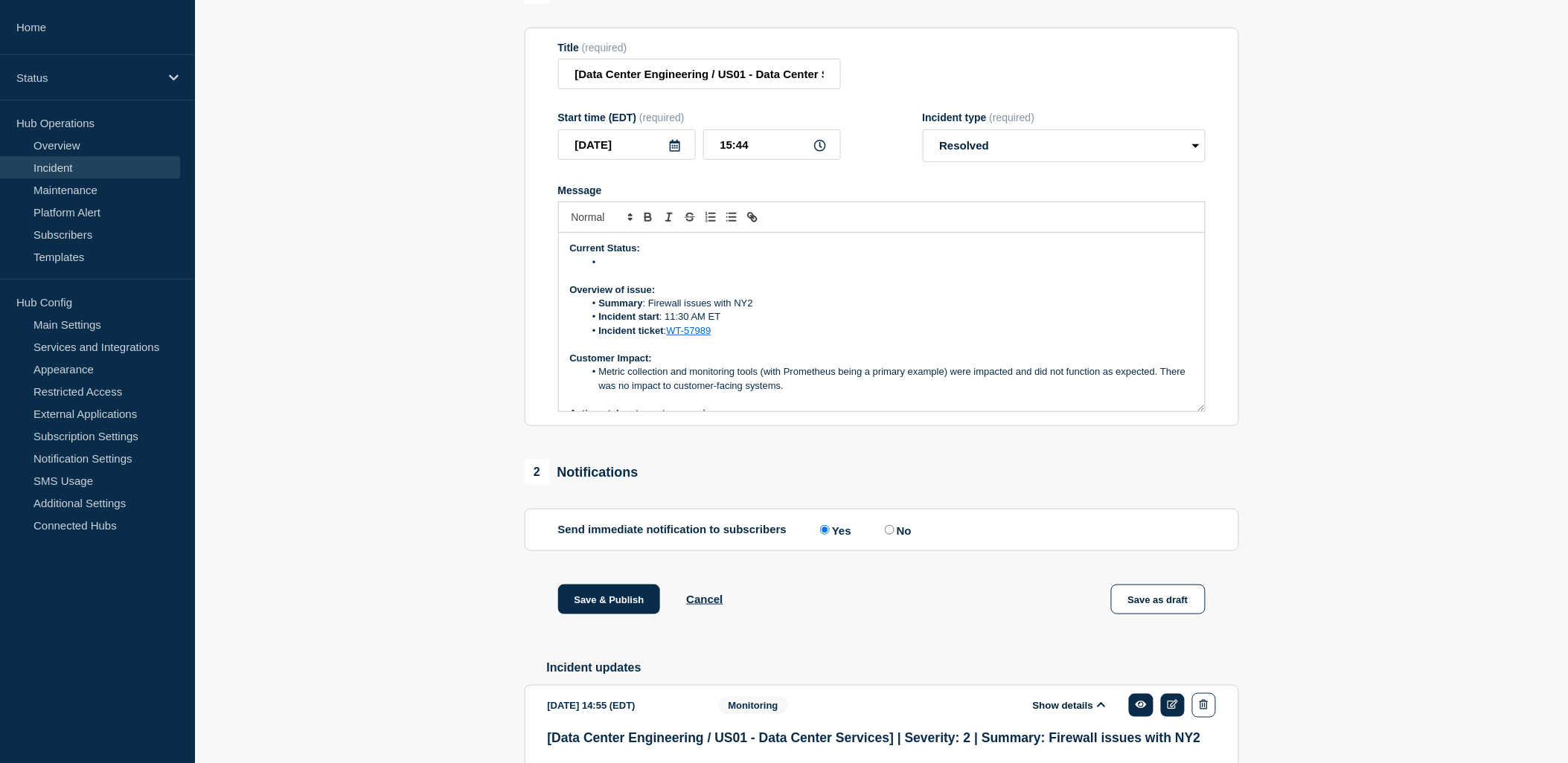
click at [629, 269] on li "Message" at bounding box center [889, 262] width 609 height 14
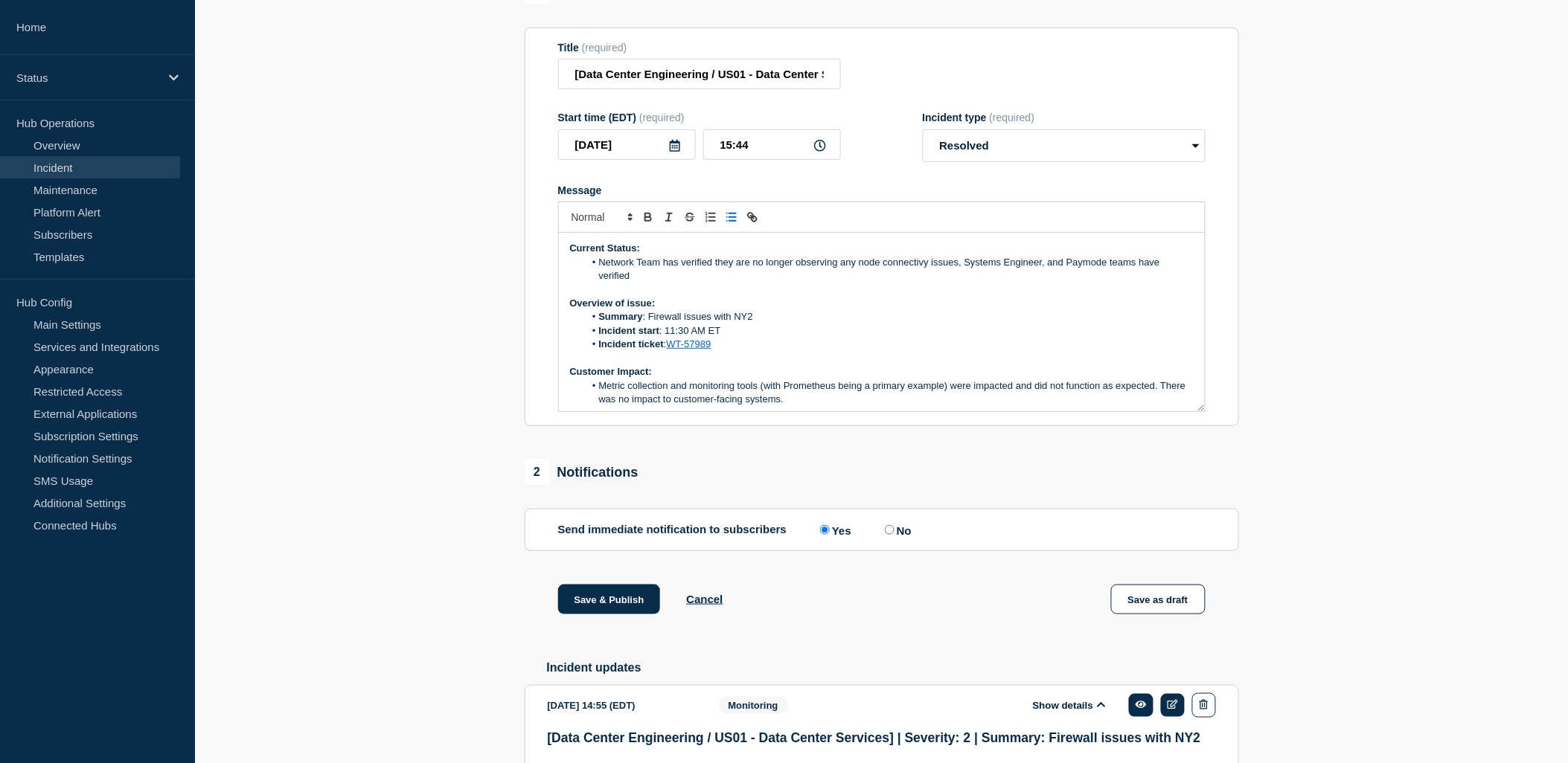
click at [1070, 210] on div "Message Current Status: Network Team has verified they are no longer observing …" at bounding box center [881, 299] width 647 height 229
click at [968, 276] on li "Network Team has verified they are no longer observing any node connectivity is…" at bounding box center [889, 269] width 609 height 28
click at [1047, 274] on li "Network Team has verified they are no longer observing any node connectivity is…" at bounding box center [889, 269] width 609 height 28
click at [1084, 272] on li "Network Team has verified they are no longer observing any node connectivity is…" at bounding box center [889, 269] width 609 height 28
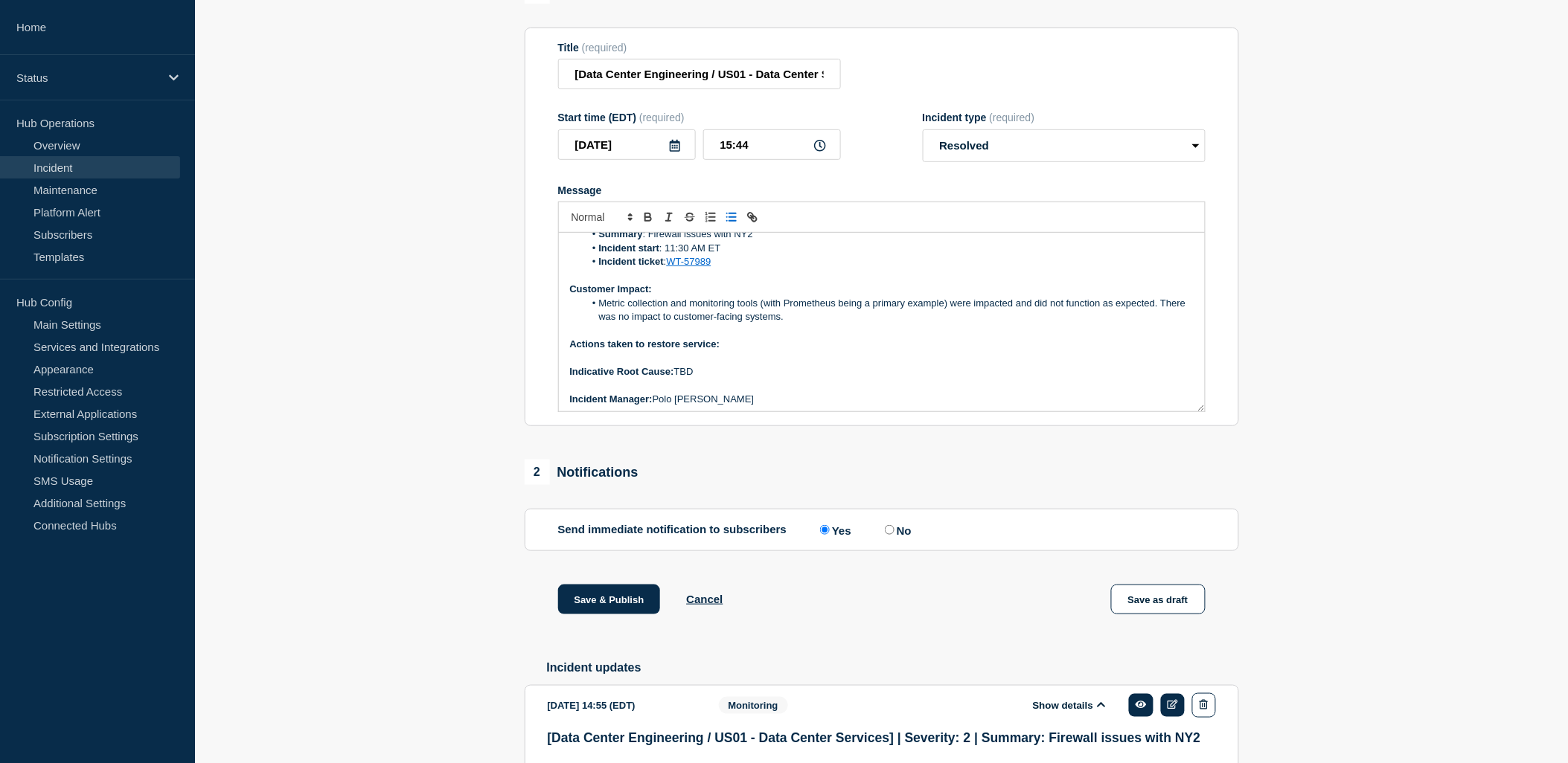
click at [763, 352] on p "Actions taken to restore service:" at bounding box center [882, 344] width 624 height 14
drag, startPoint x: 720, startPoint y: 354, endPoint x: 1039, endPoint y: 345, distance: 319.1
click at [1039, 345] on div "Current Status: Network Team has verified they are no longer observing any node…" at bounding box center [881, 321] width 646 height 178
click at [1043, 352] on p "Actions taken to restore service: Network team update firewall settings to incl…" at bounding box center [882, 344] width 624 height 14
drag, startPoint x: 1038, startPoint y: 358, endPoint x: 724, endPoint y: 355, distance: 314.0
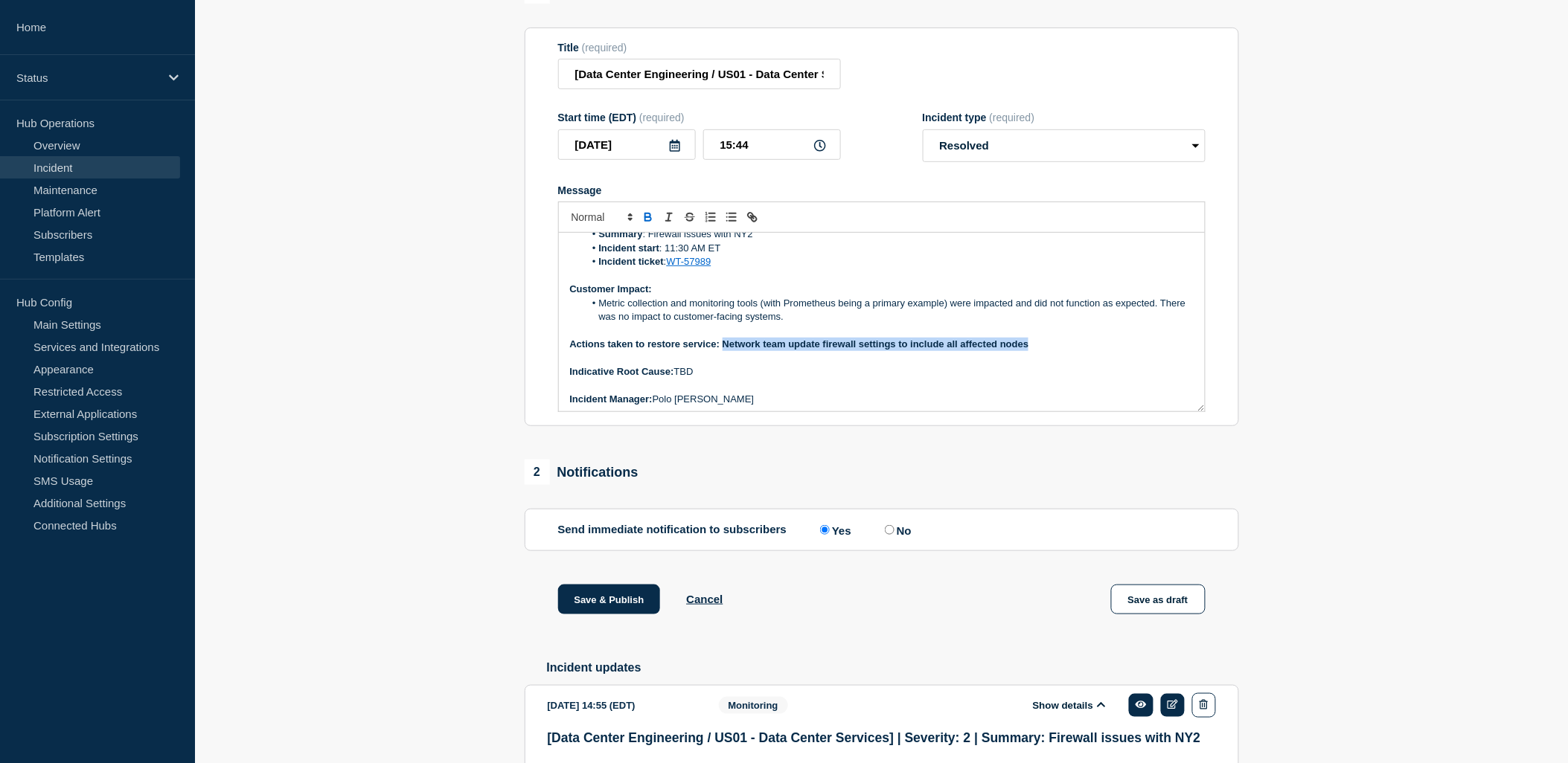
click at [724, 352] on p "Actions taken to restore service: Network team update firewall settings to incl…" at bounding box center [882, 344] width 624 height 14
click at [642, 224] on icon "Toggle bold text" at bounding box center [648, 217] width 14 height 14
click at [914, 337] on p "Message" at bounding box center [882, 331] width 624 height 14
drag, startPoint x: 723, startPoint y: 359, endPoint x: 1029, endPoint y: 362, distance: 306.0
click at [1029, 352] on p "Actions taken to restore service: Network team update firewall settings to incl…" at bounding box center [882, 344] width 624 height 14
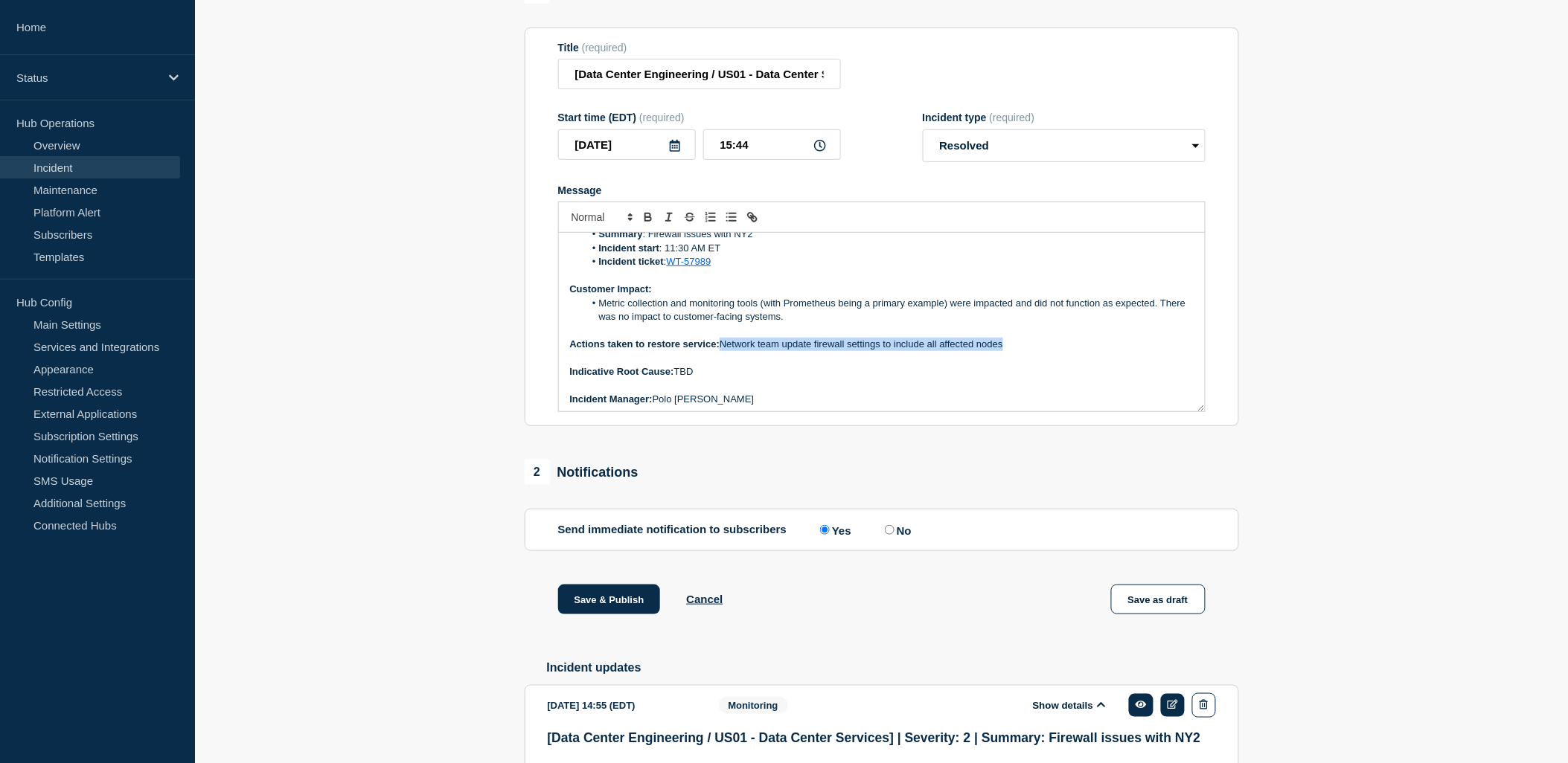
copy p "Network team update firewall settings to include all affected nodes"
click at [844, 352] on p "Actions taken to restore service: Network team update firewall settings to incl…" at bounding box center [882, 344] width 624 height 14
drag, startPoint x: 724, startPoint y: 355, endPoint x: 1006, endPoint y: 355, distance: 282.0
click at [1007, 352] on p "Actions taken to restore service: Network team update firewall settings to incl…" at bounding box center [882, 344] width 624 height 14
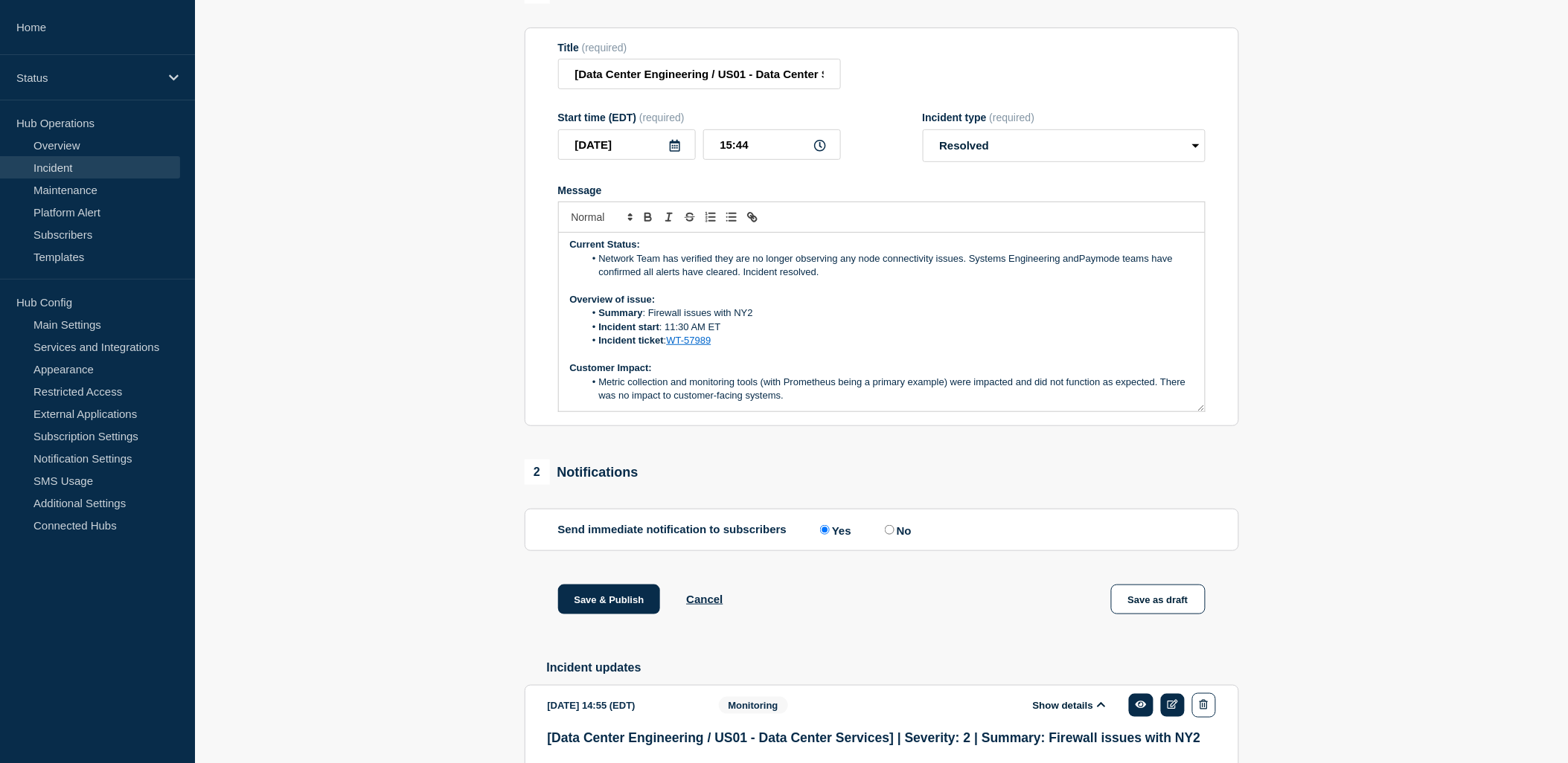
scroll to position [0, 0]
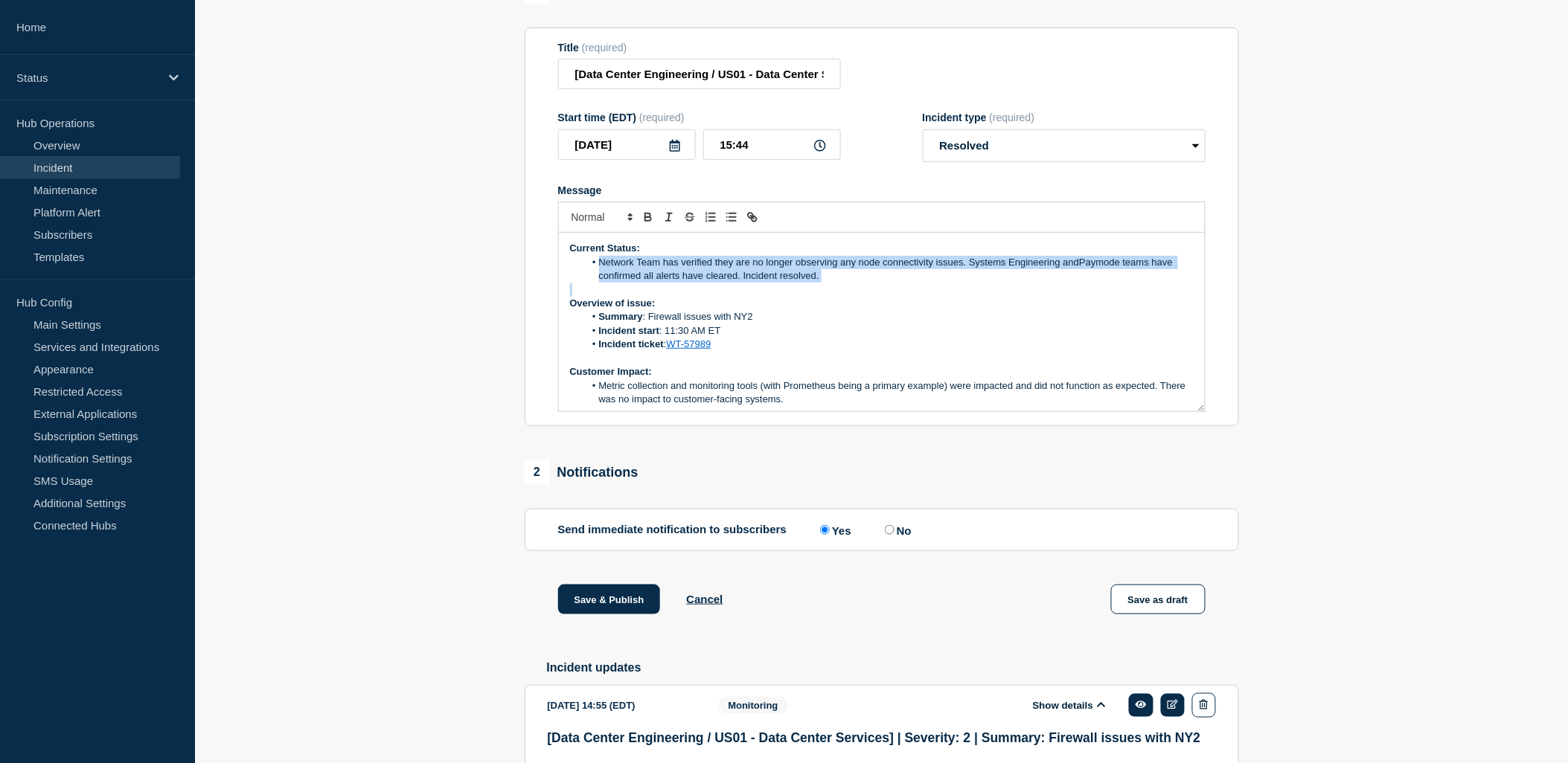
drag, startPoint x: 815, startPoint y: 293, endPoint x: 596, endPoint y: 274, distance: 219.8
click at [596, 274] on div "Current Status: Network Team has verified they are no longer observing any node…" at bounding box center [881, 321] width 646 height 178
copy li "Network Team has verified they are no longer observing any node connectivity is…"
click at [848, 296] on div "Current Status: Network Team has verified they are no longer observing any node…" at bounding box center [881, 321] width 646 height 178
click at [726, 280] on li "Network Team has verified they are no longer observing any node connectivity is…" at bounding box center [889, 269] width 609 height 28
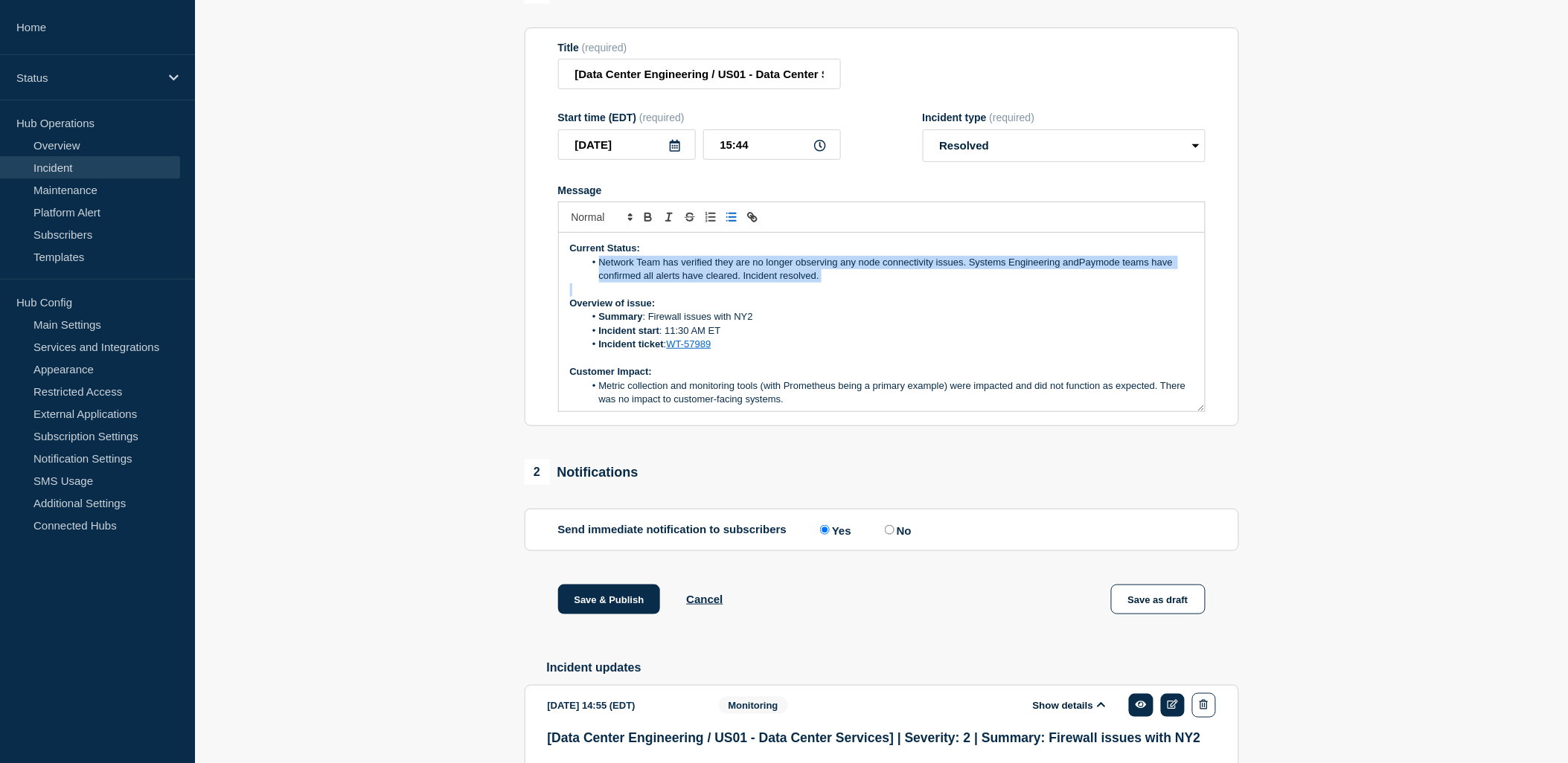
drag, startPoint x: 599, startPoint y: 271, endPoint x: 858, endPoint y: 303, distance: 261.0
click at [860, 302] on div "Current Status: Network Team has verified they are no longer observing any node…" at bounding box center [881, 321] width 646 height 178
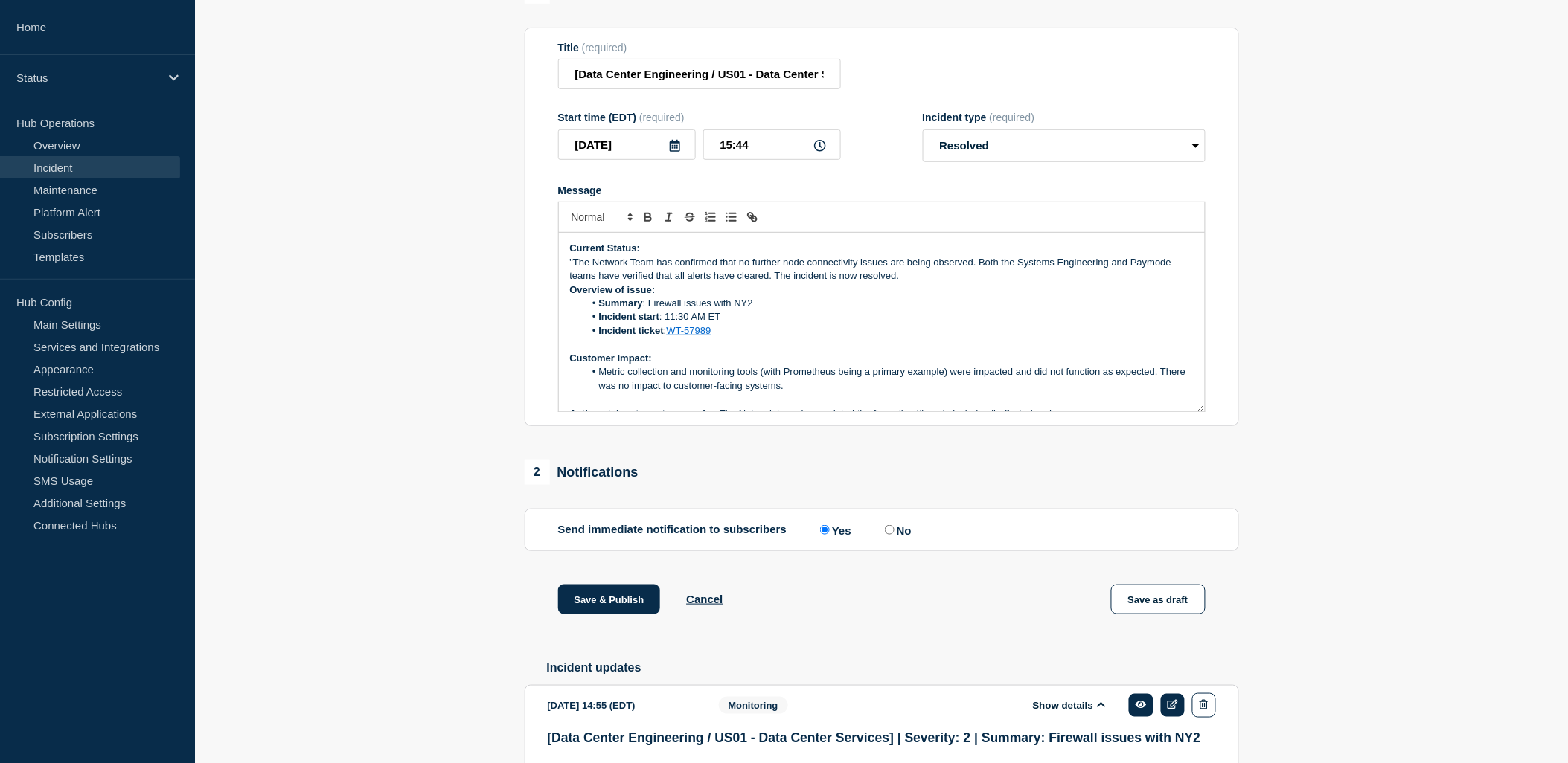
copy li "Network Team has verified they are no longer observing any node connectivity is…"
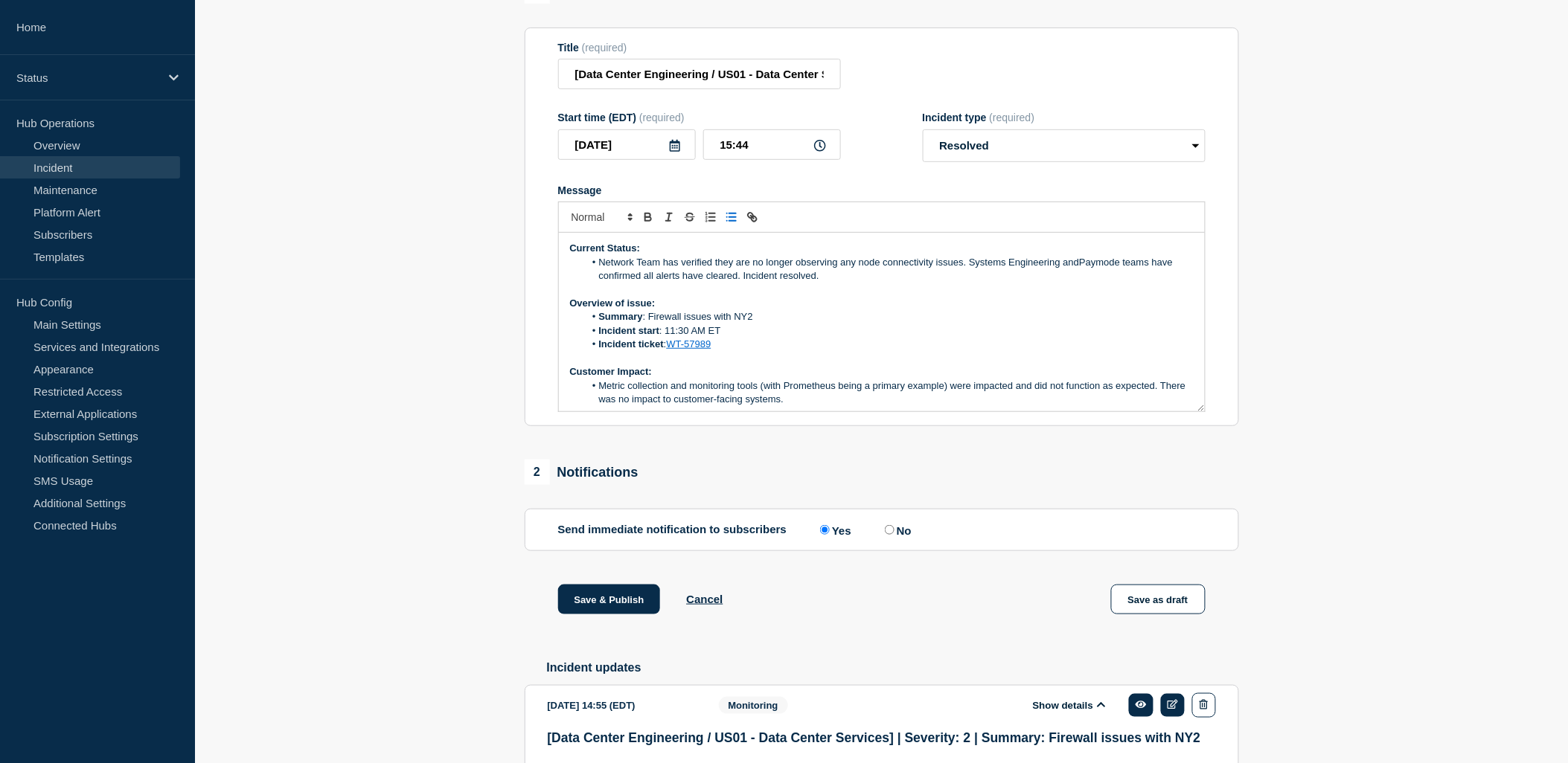
click at [890, 283] on li "Network Team has verified they are no longer observing any node connectivity is…" at bounding box center [889, 269] width 609 height 28
click at [864, 297] on p "Message" at bounding box center [882, 290] width 624 height 14
click at [604, 275] on li "Network Team has verified they are no longer observing any node connectivity is…" at bounding box center [889, 269] width 609 height 28
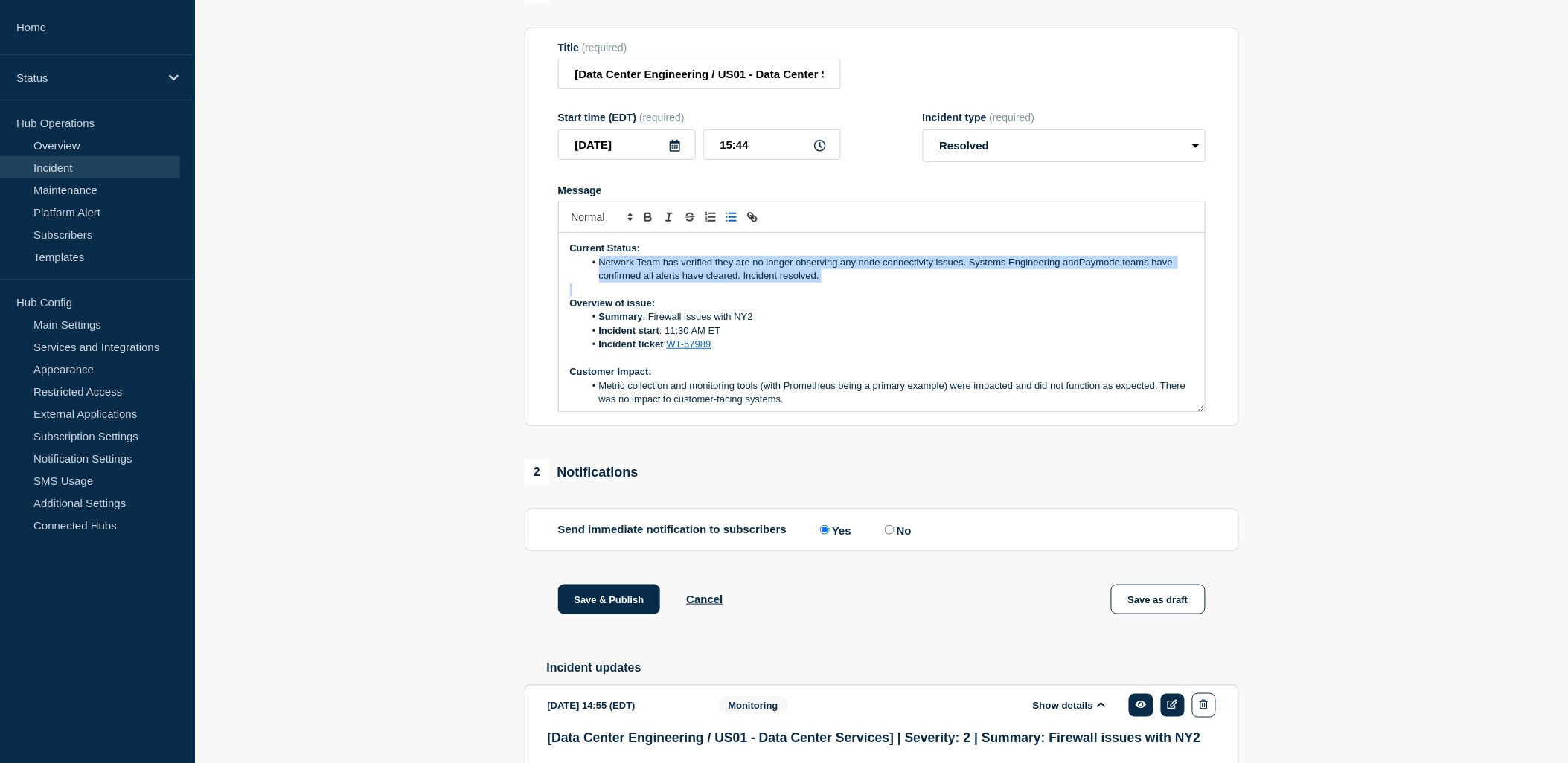
drag, startPoint x: 778, startPoint y: 298, endPoint x: 763, endPoint y: 224, distance: 75.5
click at [601, 280] on div "Current Status: Network Team has verified they are no longer observing any node…" at bounding box center [881, 321] width 646 height 178
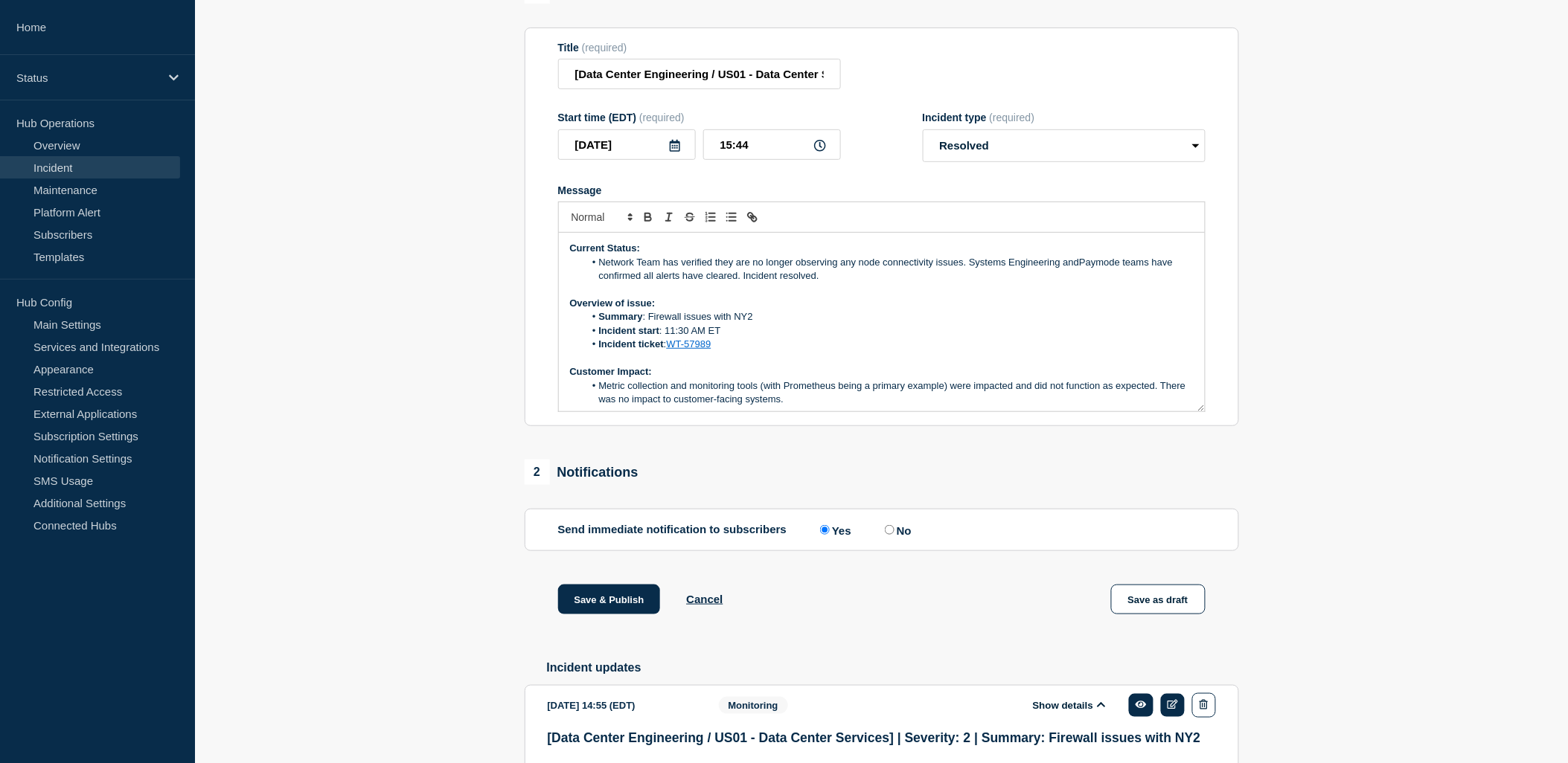
click at [848, 283] on li "Network Team has verified they are no longer observing any node connectivity is…" at bounding box center [889, 269] width 609 height 28
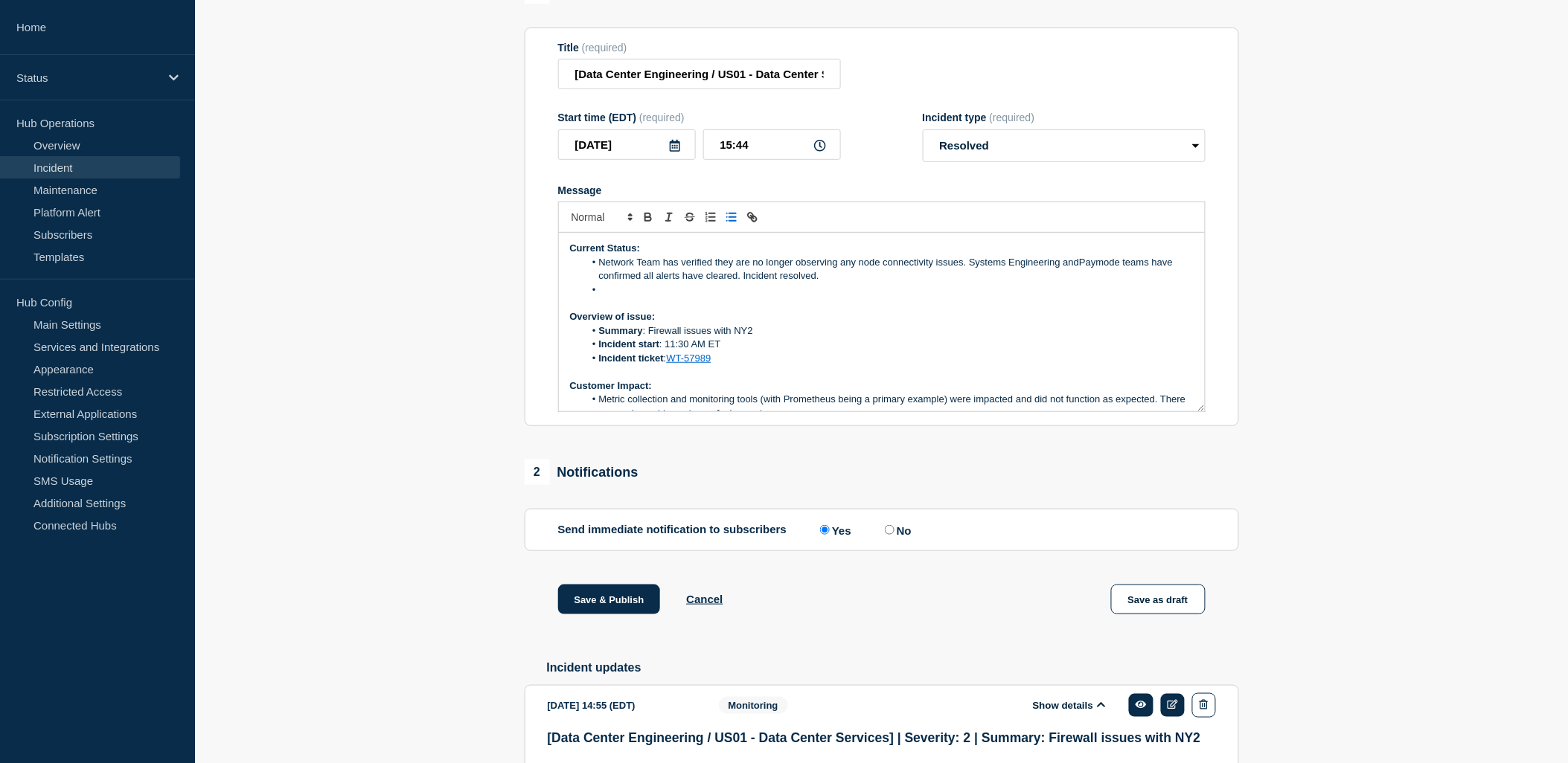
click at [599, 297] on span "Message" at bounding box center [599, 290] width 0 height 14
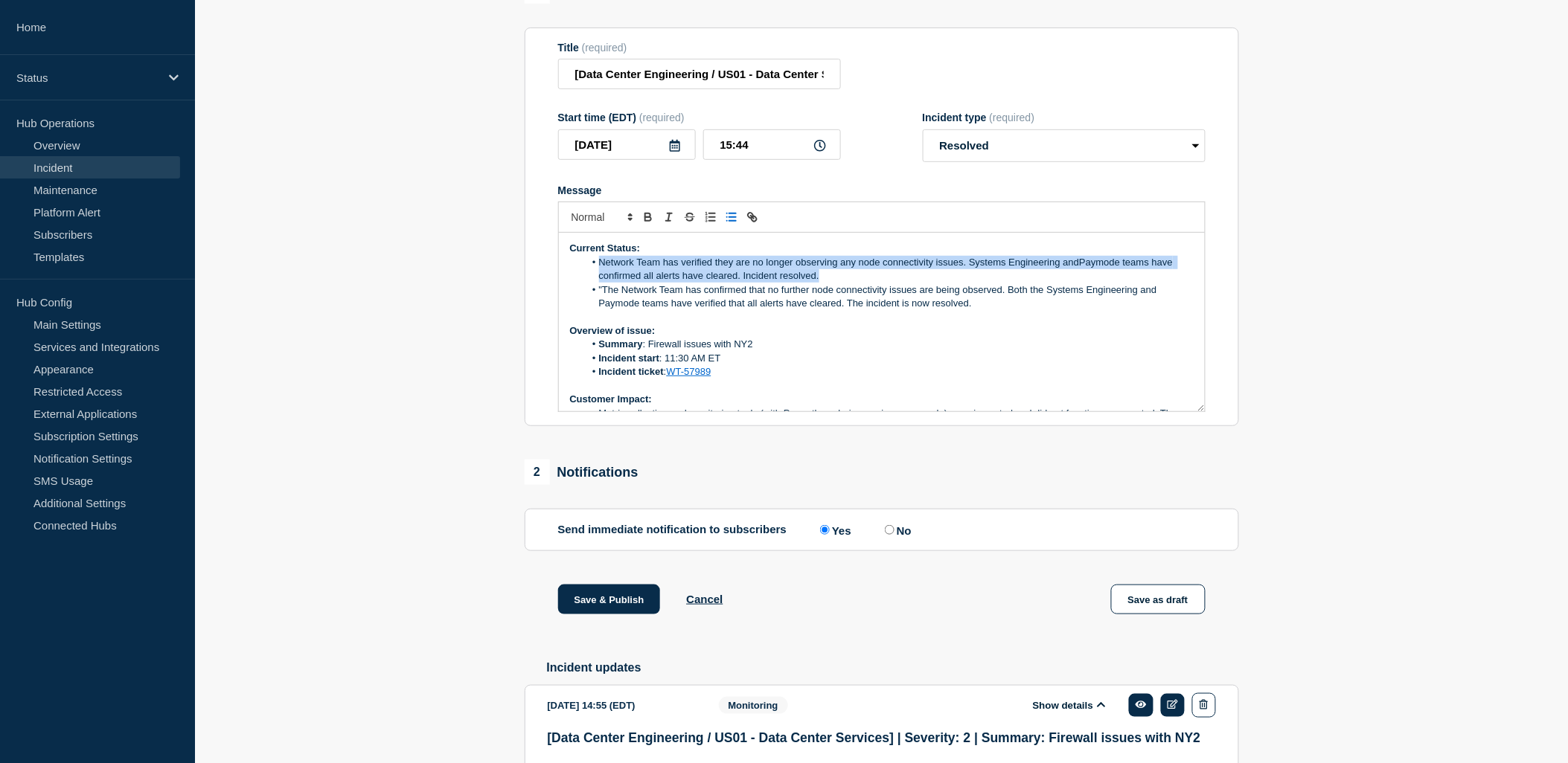
drag, startPoint x: 762, startPoint y: 273, endPoint x: 734, endPoint y: 218, distance: 61.7
click at [613, 283] on li "Network Team has verified they are no longer observing any node connectivity is…" at bounding box center [889, 269] width 609 height 28
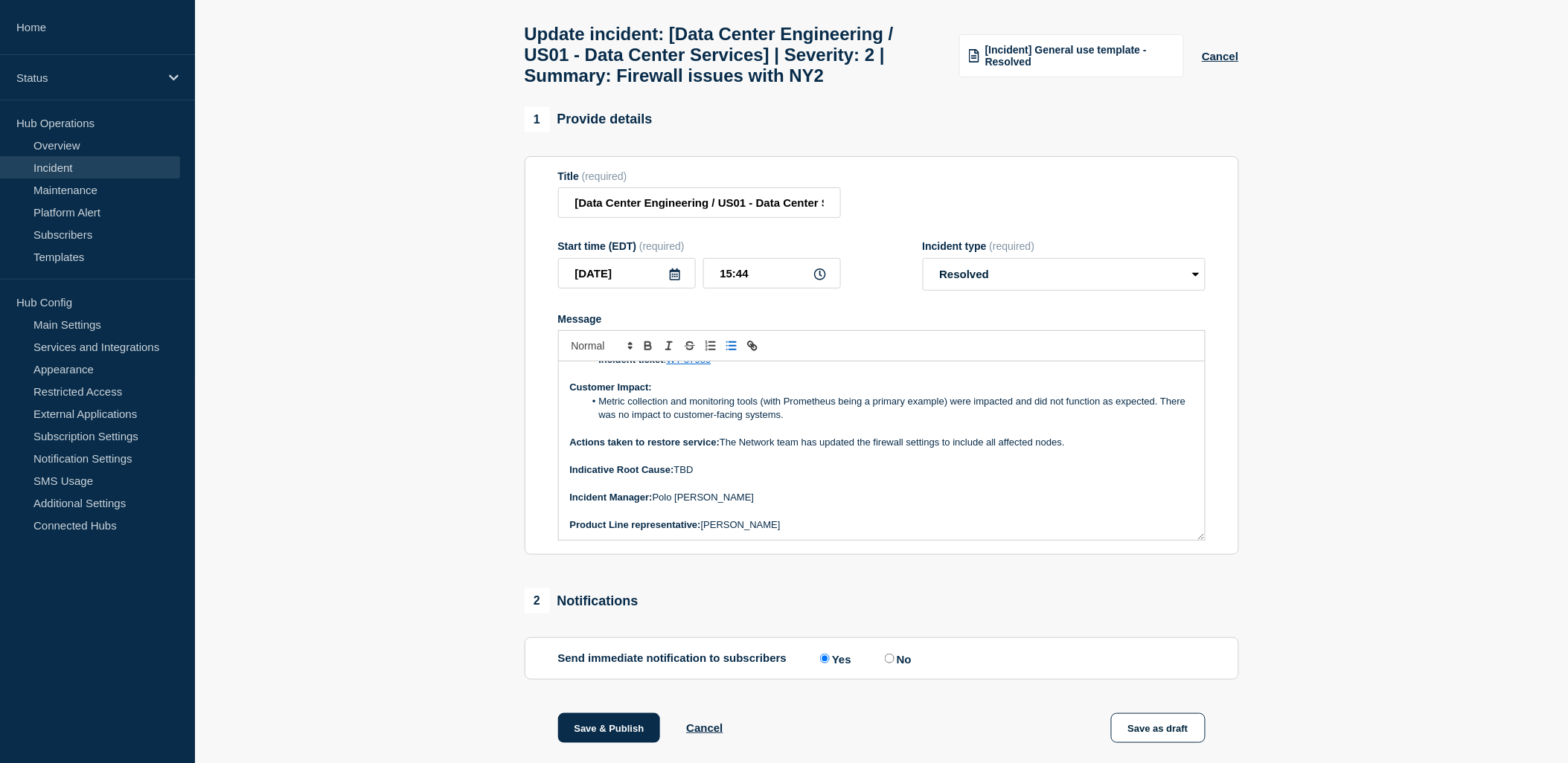
scroll to position [165, 0]
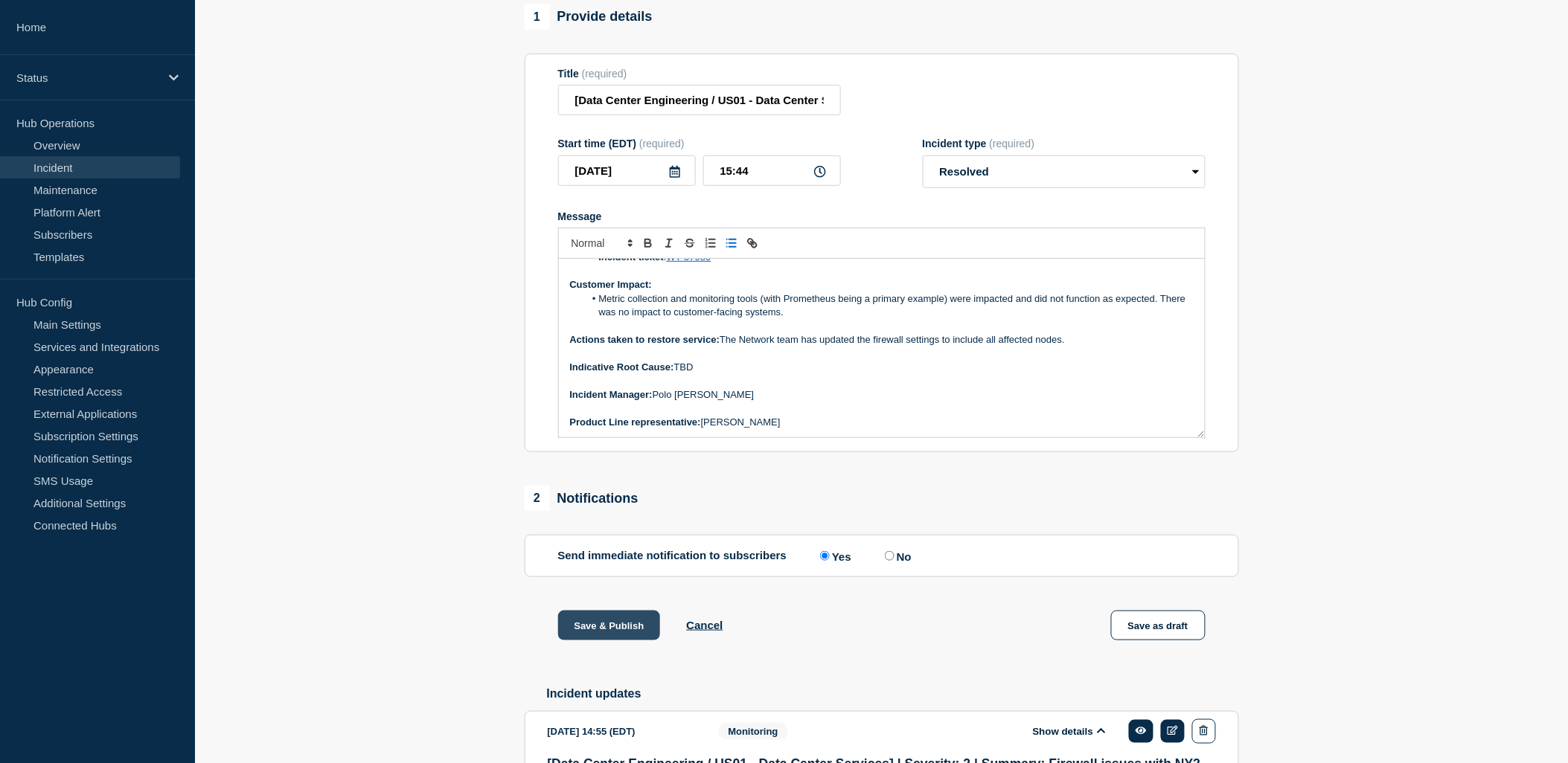
click at [605, 640] on button "Save & Publish" at bounding box center [609, 626] width 102 height 30
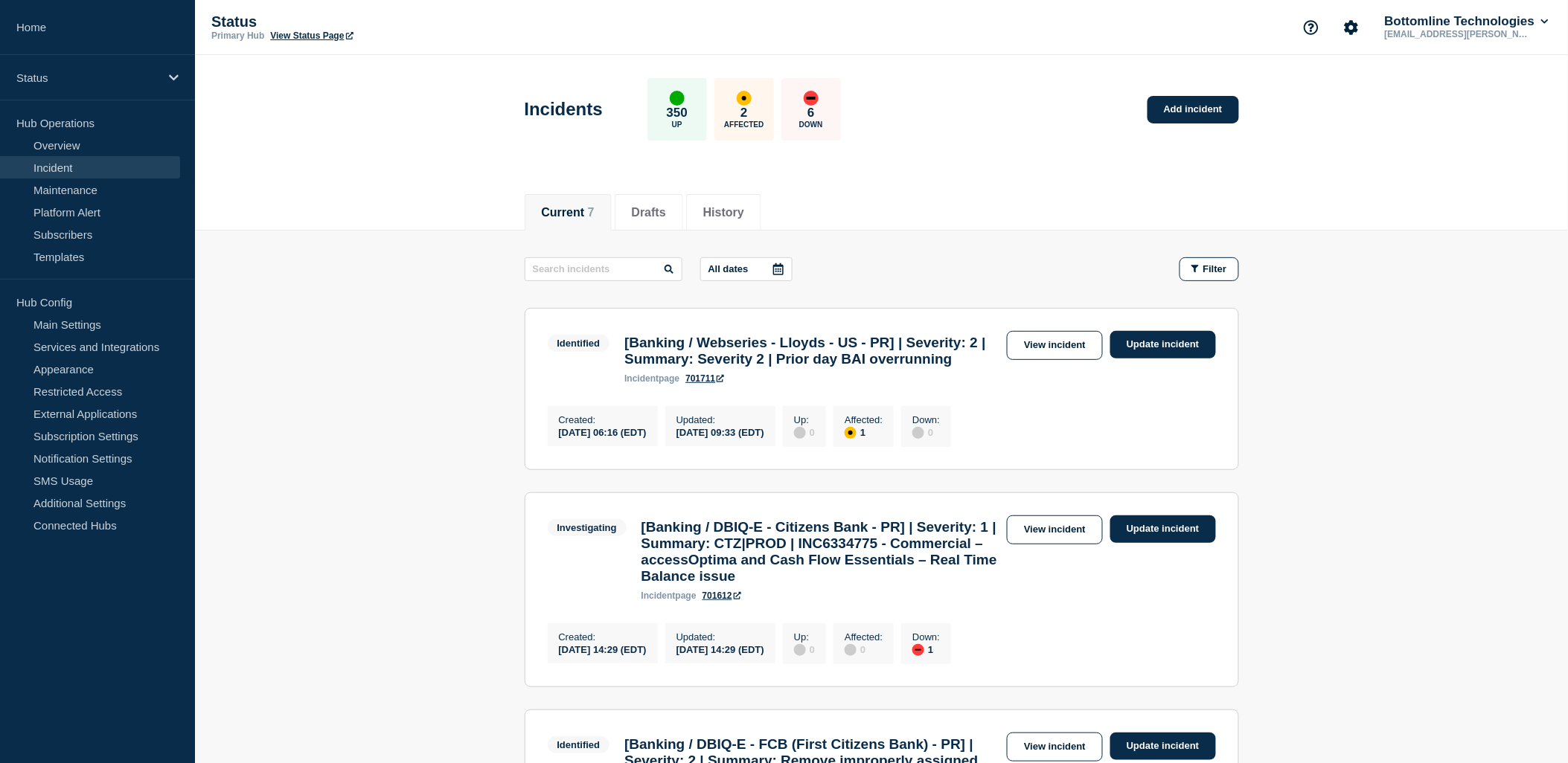
click at [1059, 346] on link "View incident" at bounding box center [1055, 345] width 96 height 29
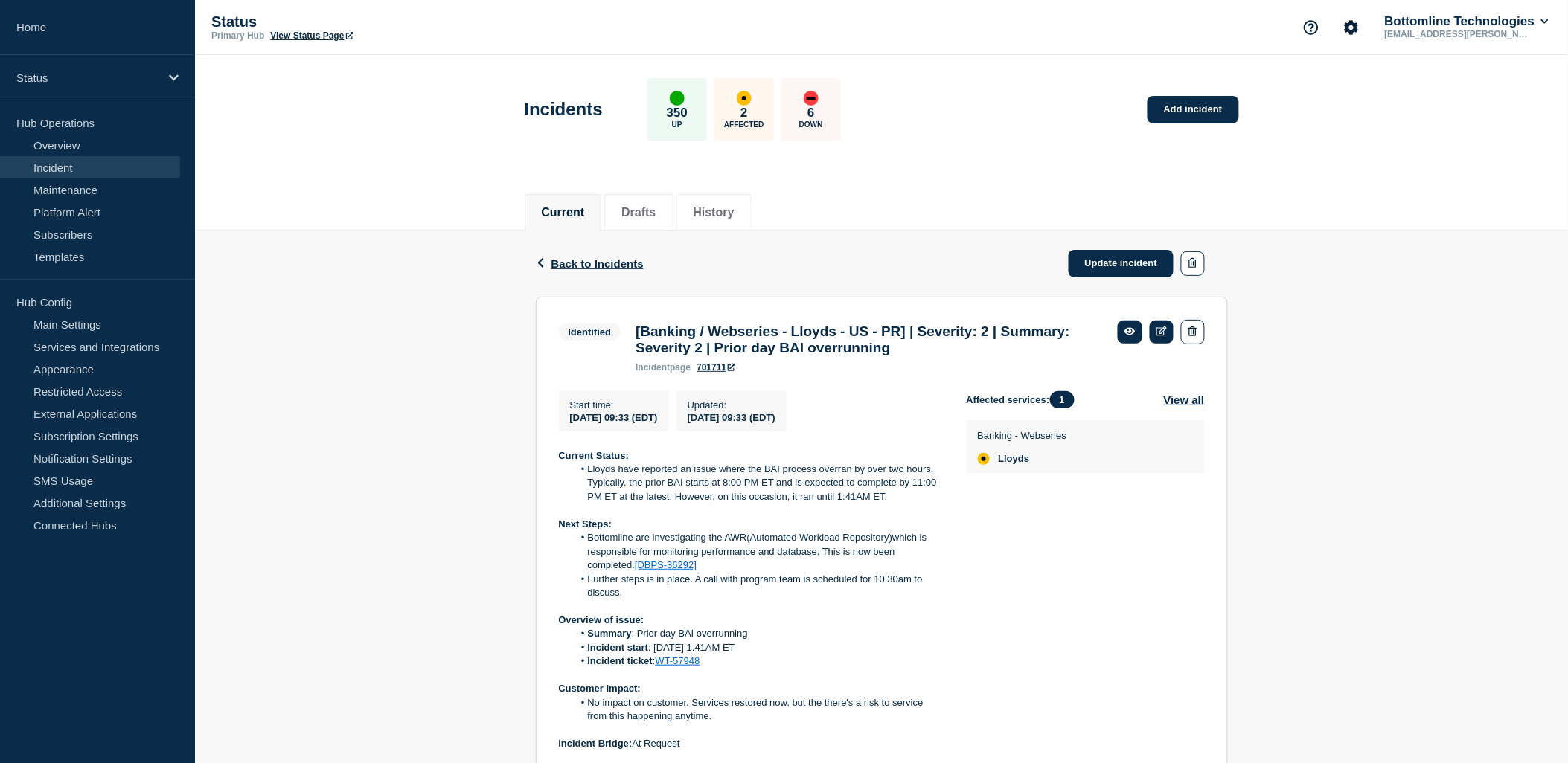
click at [55, 167] on link "Incident" at bounding box center [90, 167] width 180 height 22
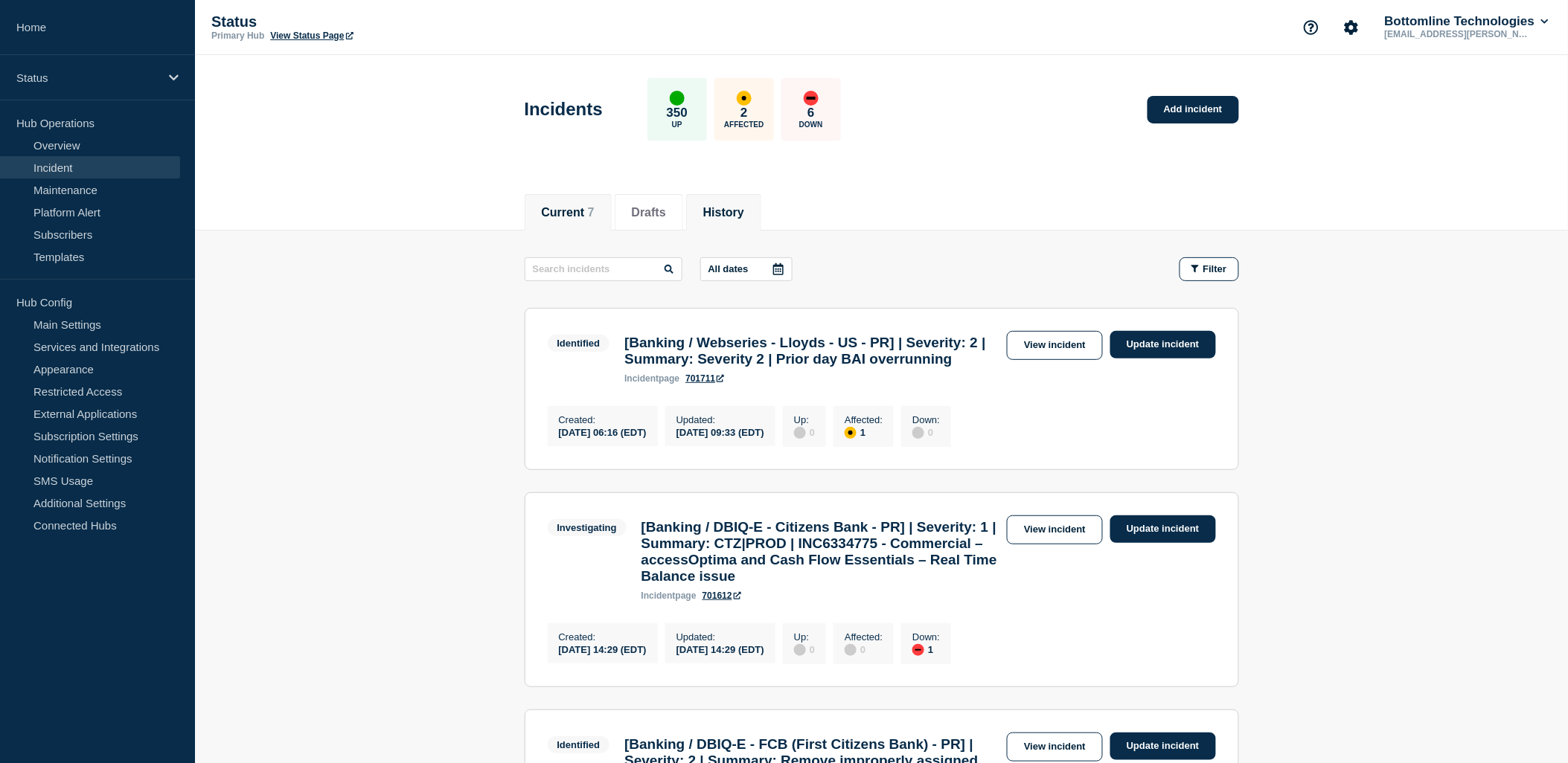
click at [712, 217] on li "History" at bounding box center [723, 212] width 75 height 37
click at [717, 206] on button "History" at bounding box center [724, 212] width 41 height 14
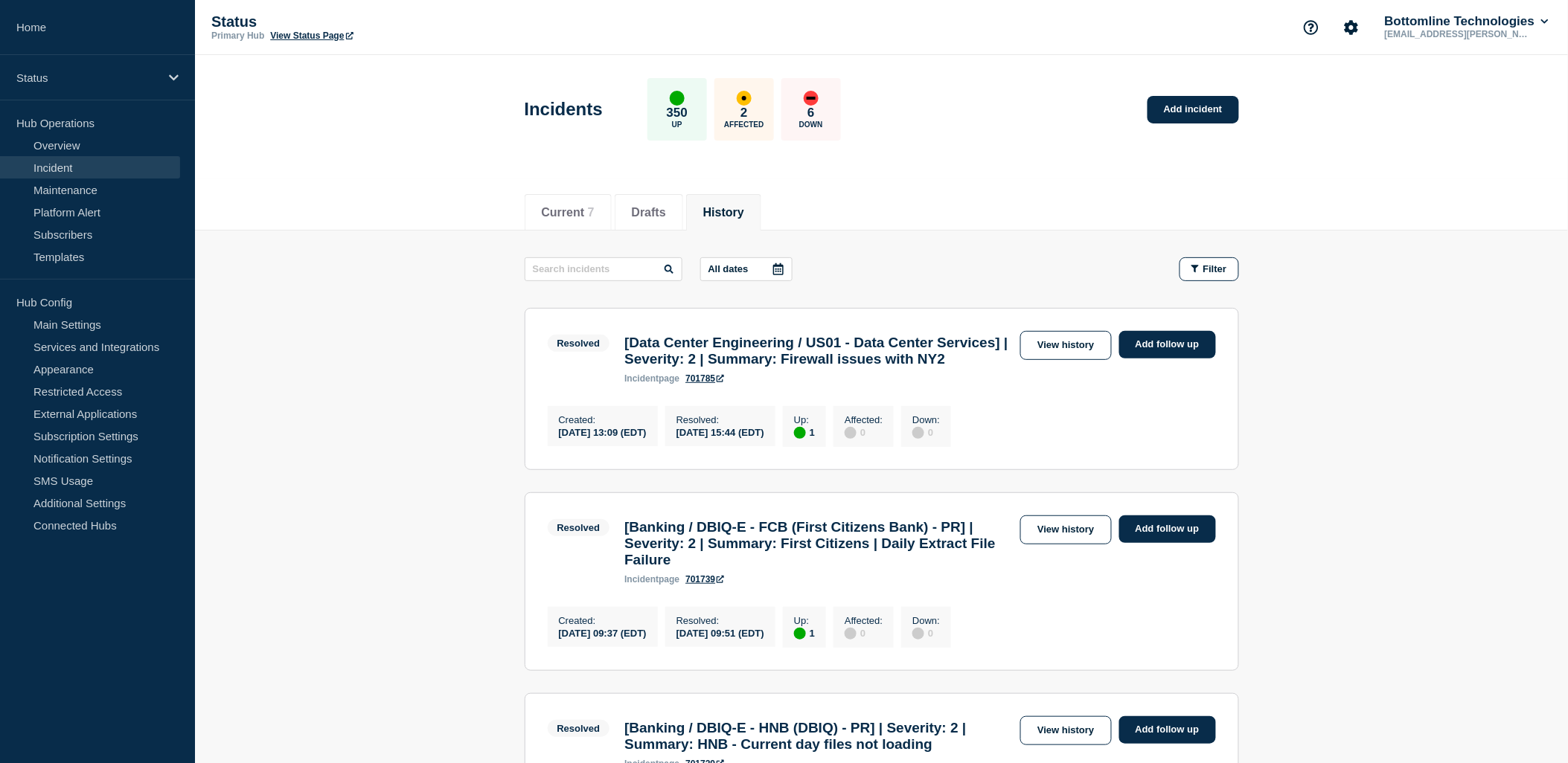
click at [744, 206] on button "History" at bounding box center [724, 212] width 41 height 14
click at [1084, 346] on link "View history" at bounding box center [1065, 345] width 90 height 29
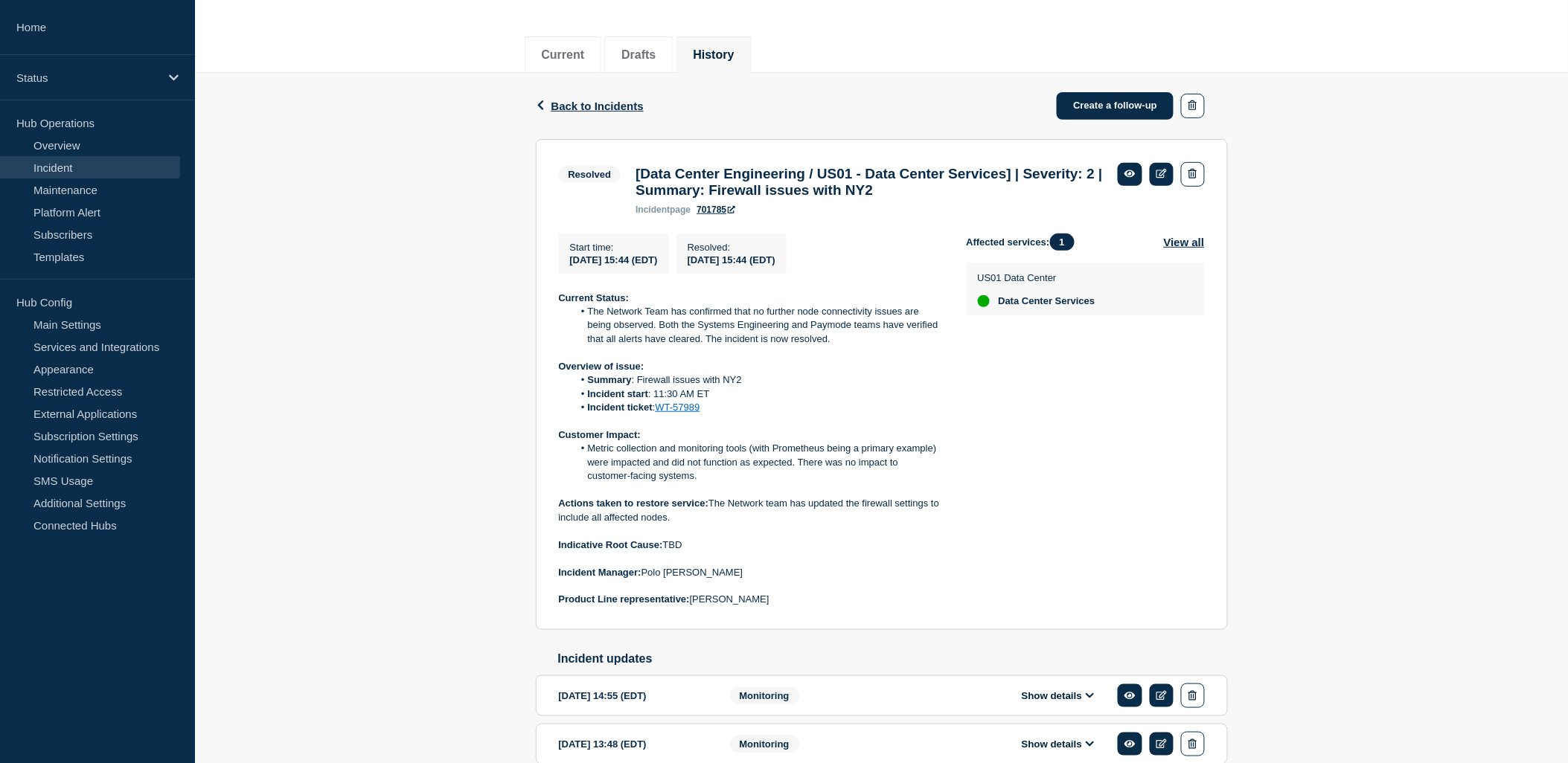
scroll to position [165, 0]
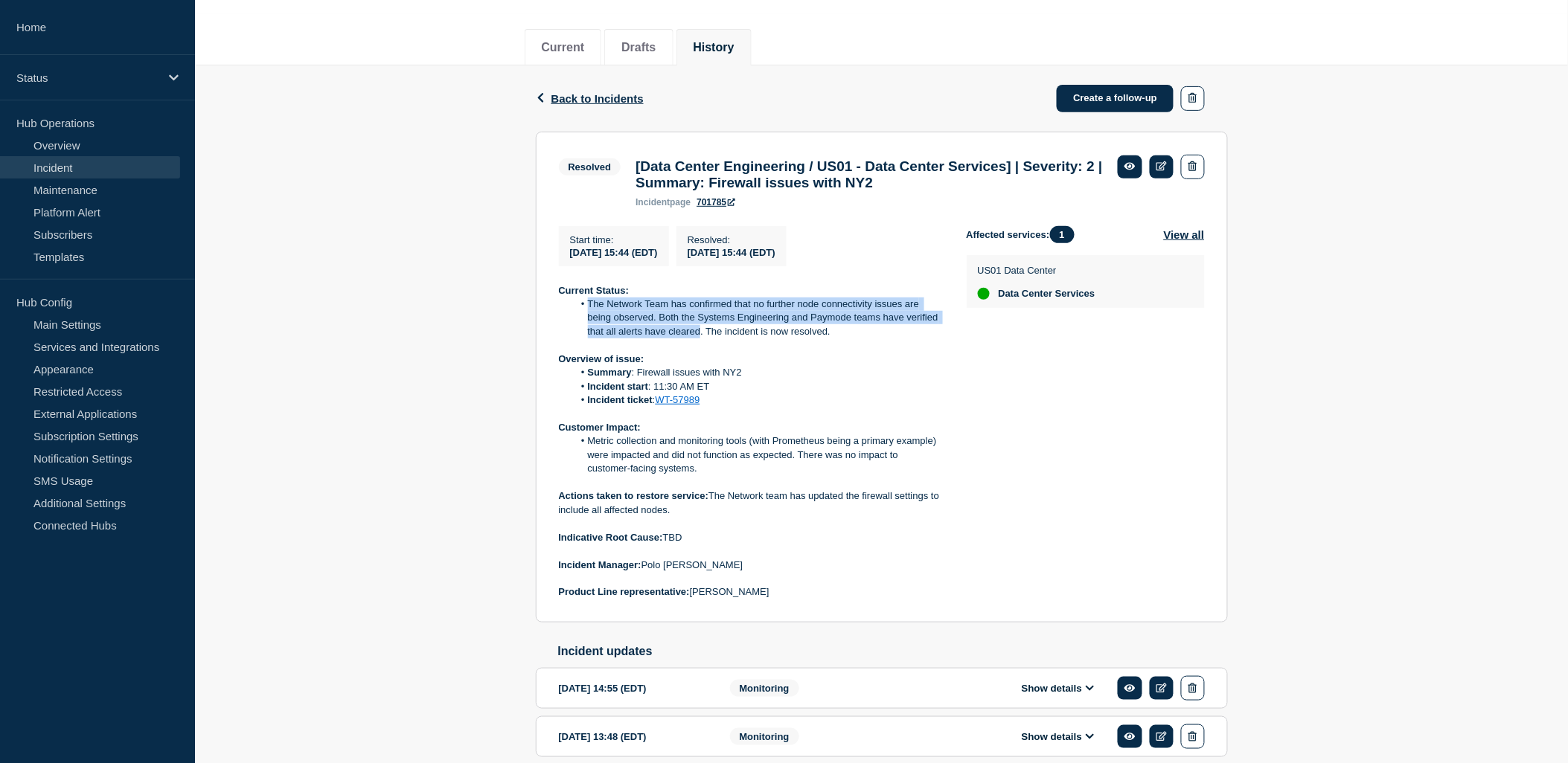
drag, startPoint x: 585, startPoint y: 306, endPoint x: 701, endPoint y: 343, distance: 121.8
click at [701, 339] on li "The Network Team has confirmed that no further node connectivity issues are bei…" at bounding box center [758, 317] width 370 height 41
copy li "The Network Team has confirmed that no further node connectivity issues are bei…"
